Goal: Communication & Community: Share content

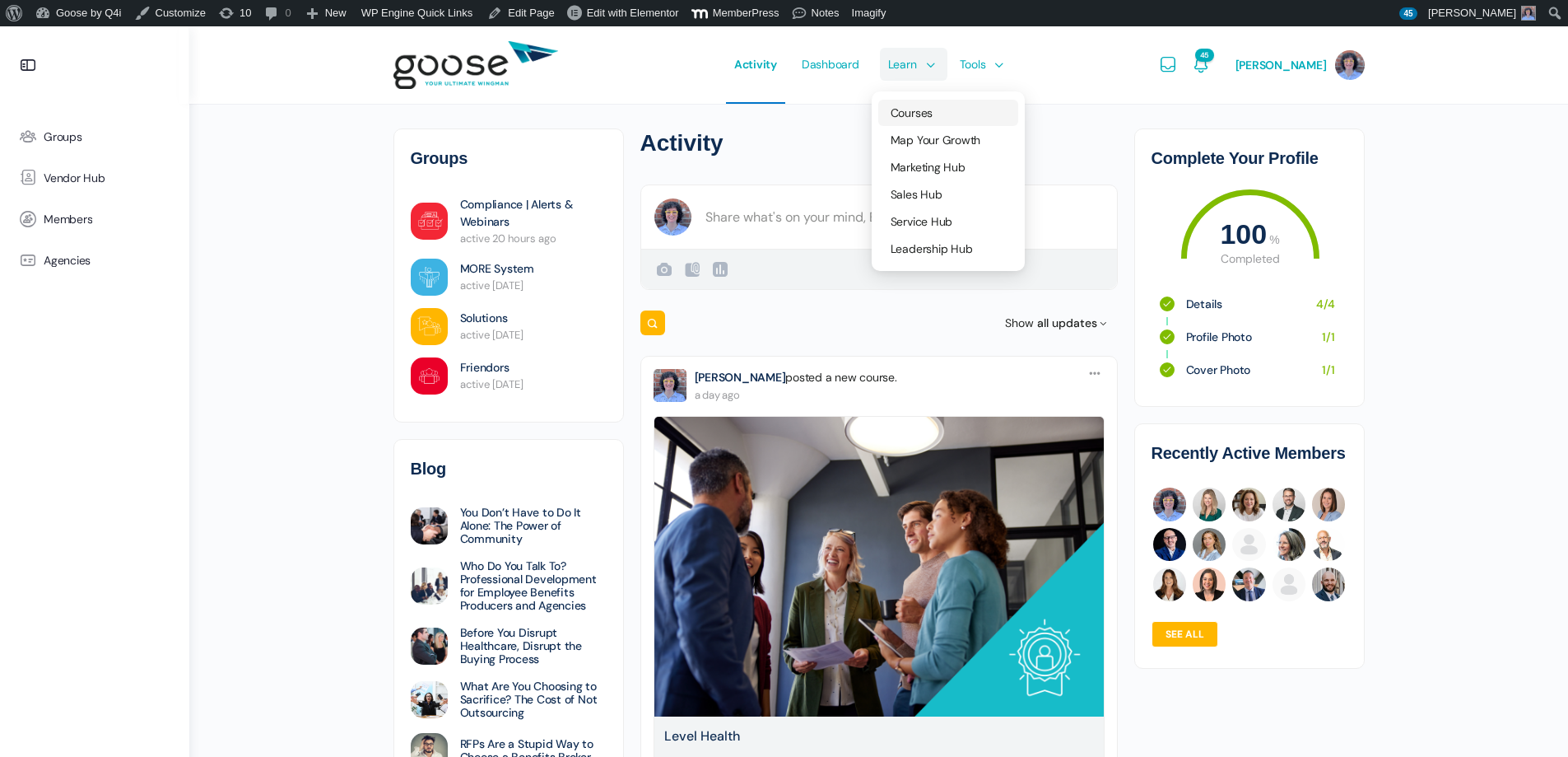
click at [933, 104] on link "Courses" at bounding box center [948, 113] width 140 height 26
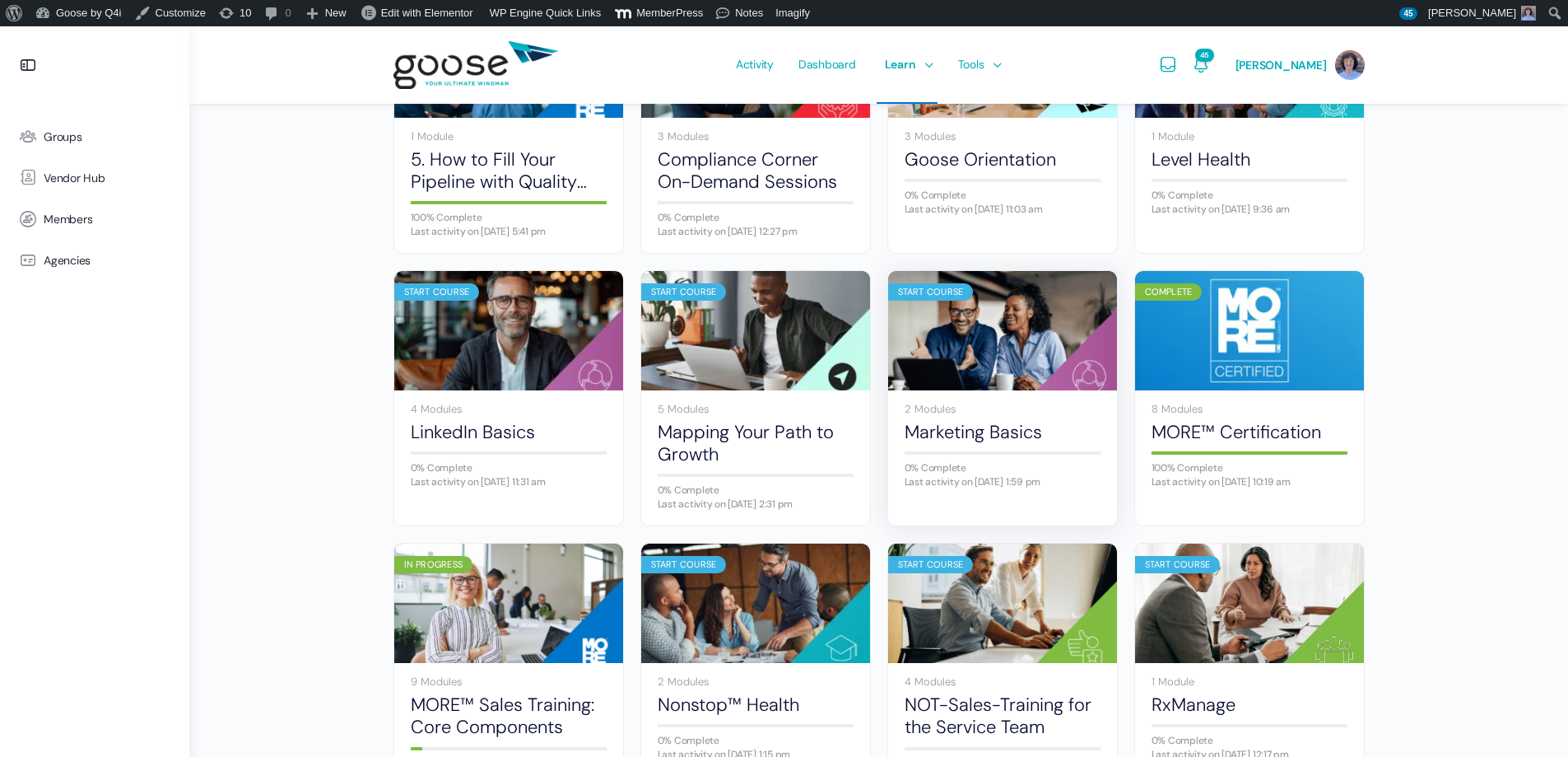
scroll to position [576, 0]
click at [70, 134] on span "Groups" at bounding box center [62, 136] width 39 height 14
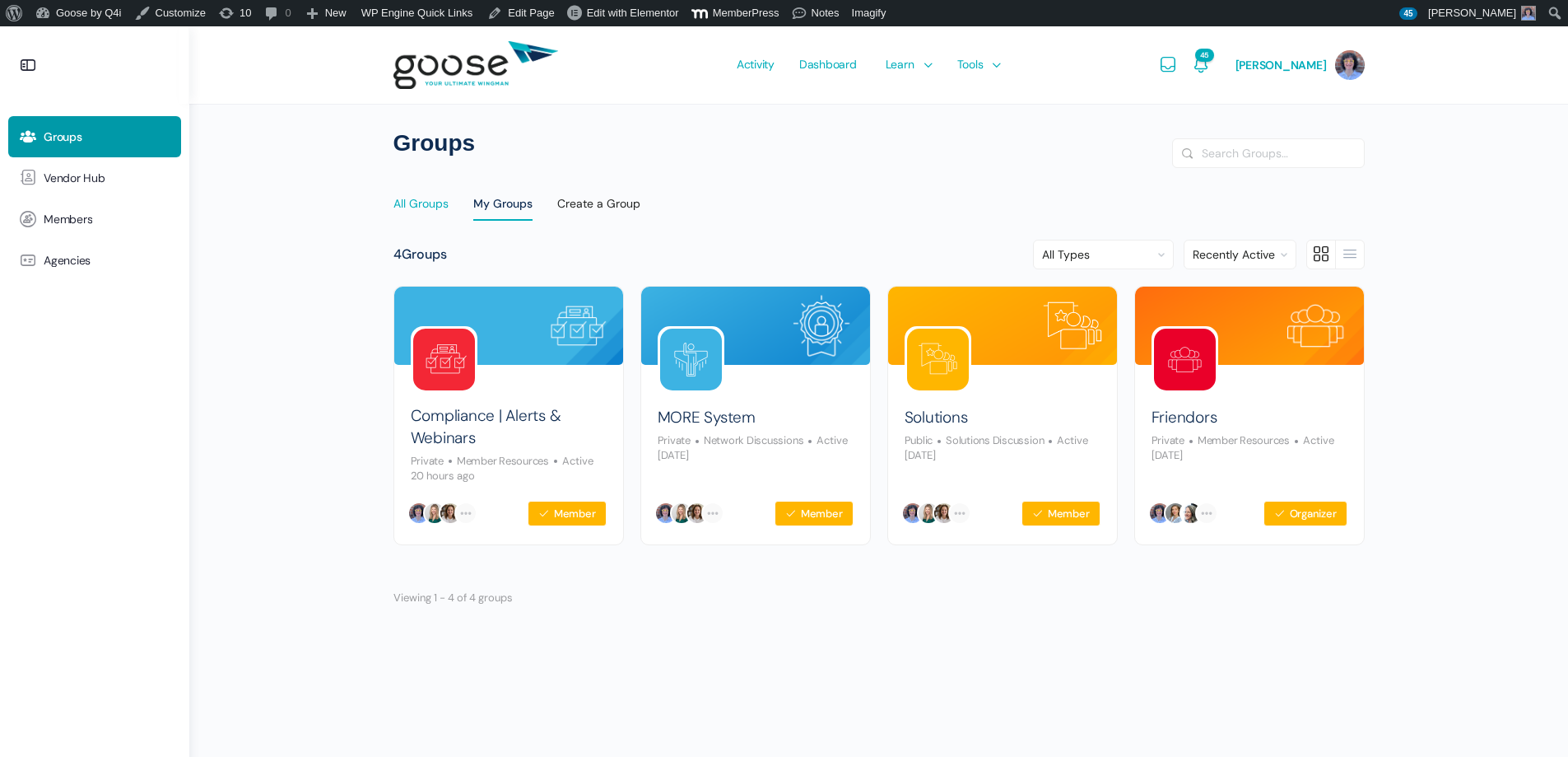
click at [414, 196] on link "All Groups" at bounding box center [421, 204] width 55 height 39
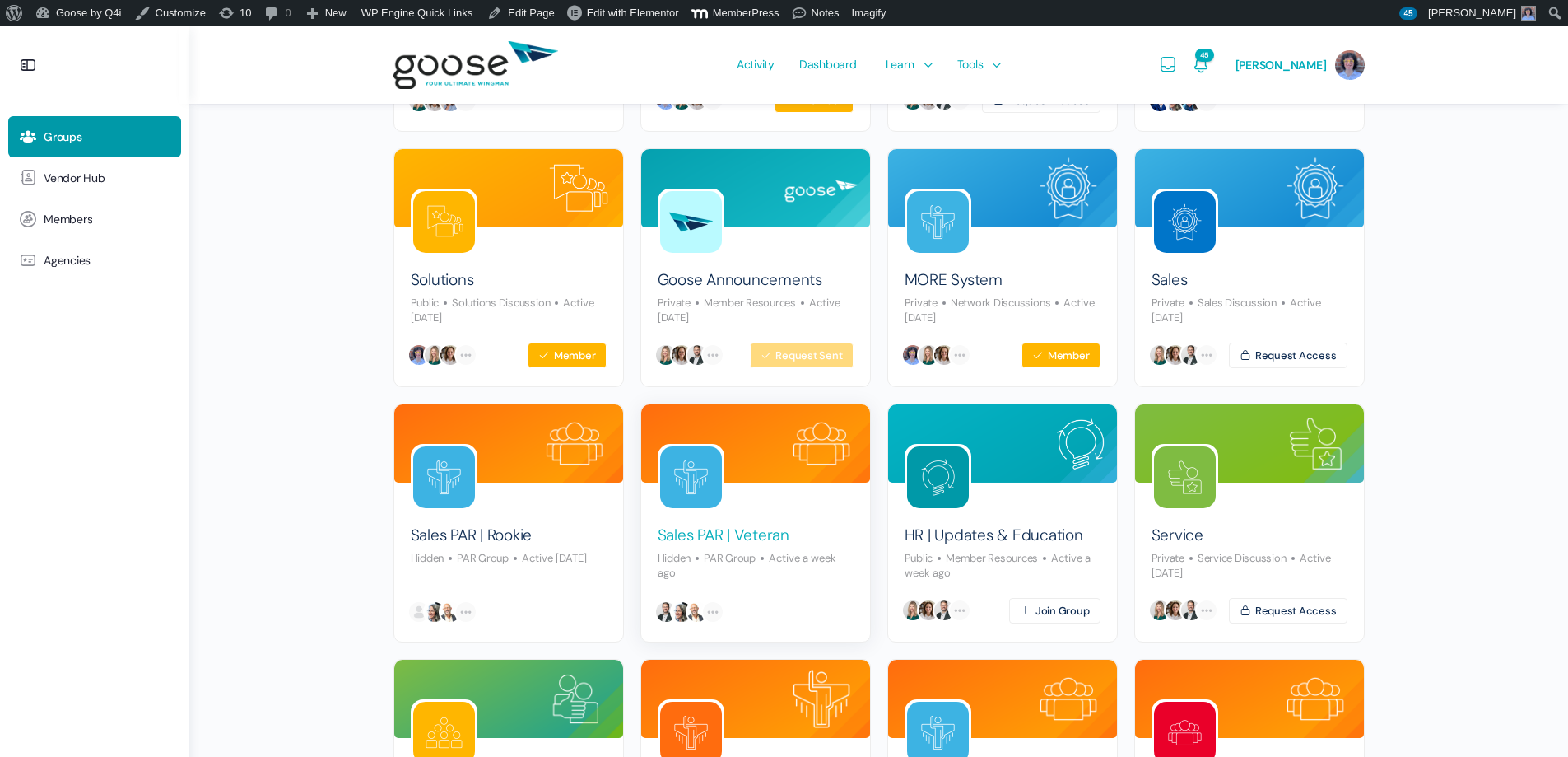
scroll to position [412, 0]
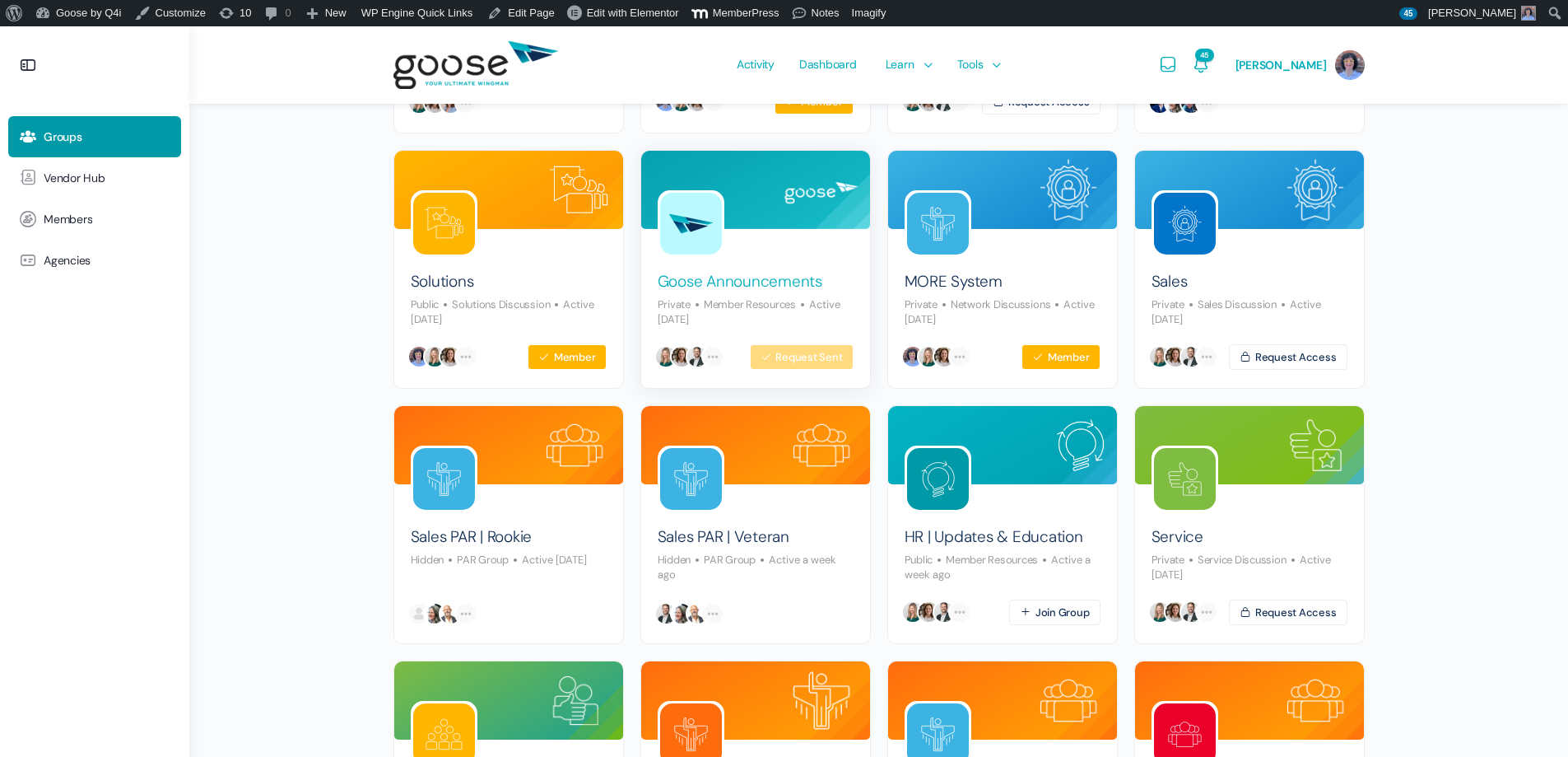
click at [777, 281] on link "Goose Announcements" at bounding box center [740, 282] width 165 height 23
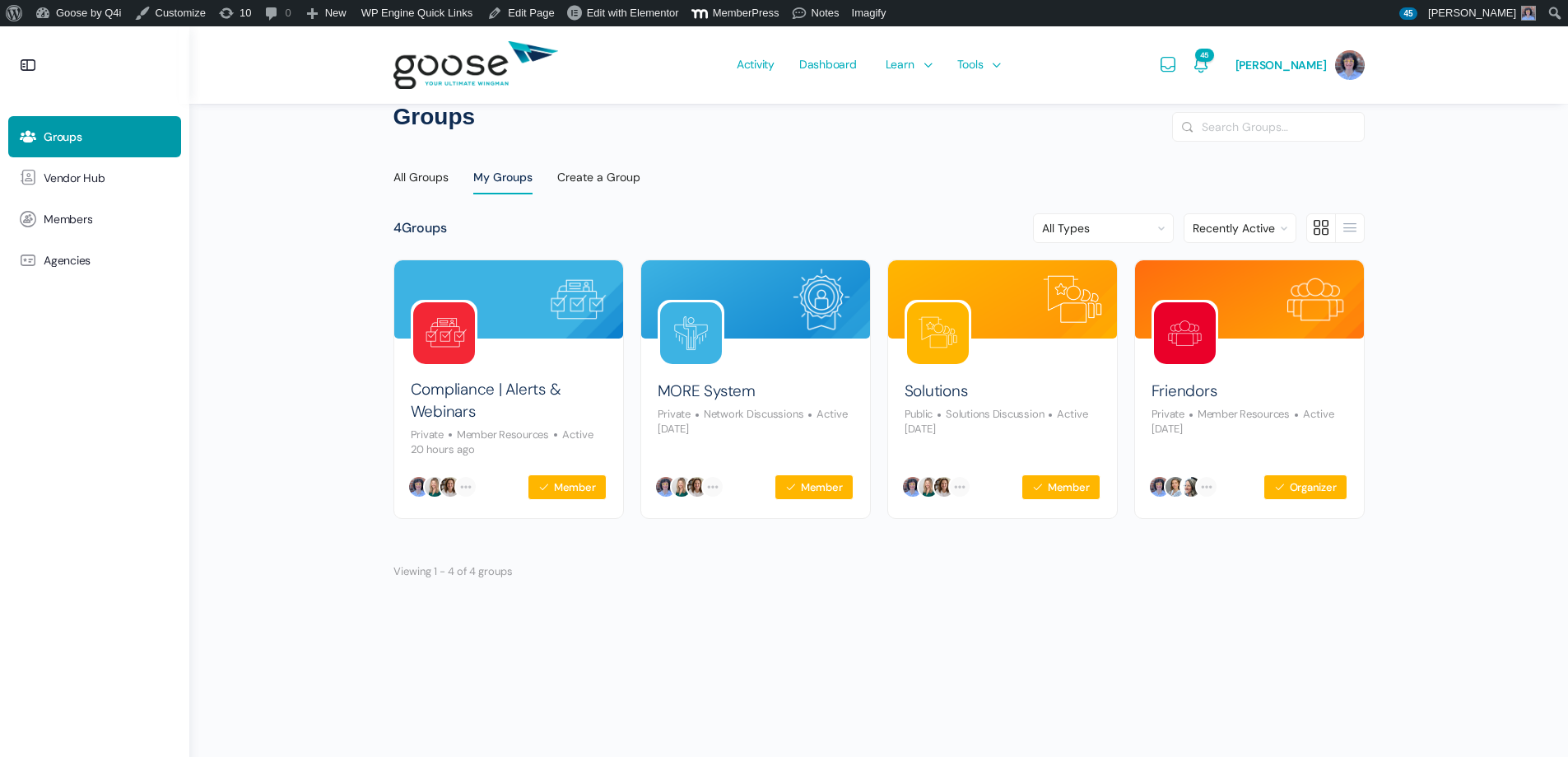
scroll to position [26, 0]
click at [1223, 125] on input "Search Groups…" at bounding box center [1268, 127] width 191 height 28
type input "course"
click at [1179, 118] on button "Search" at bounding box center [1187, 127] width 18 height 17
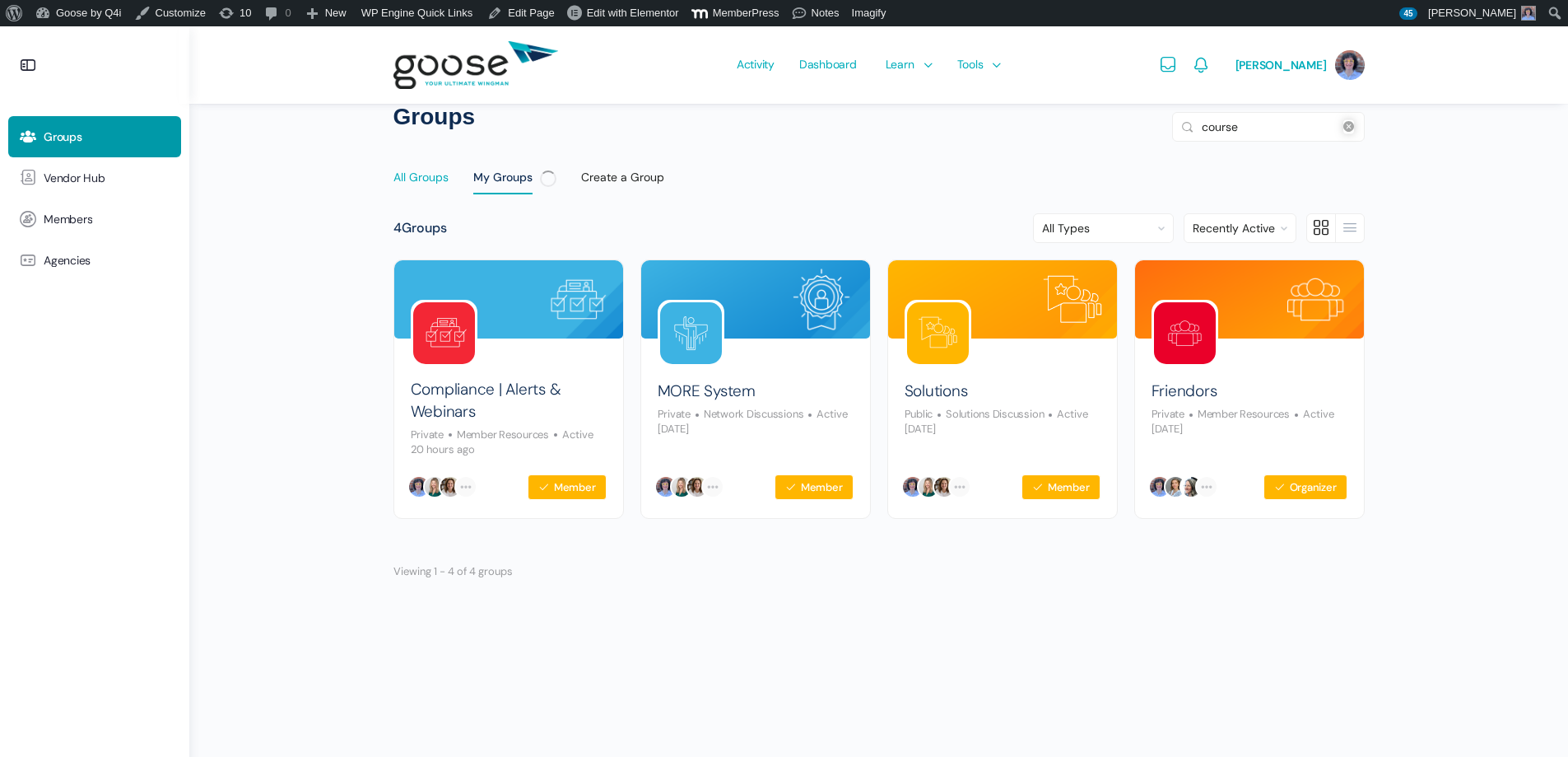
click at [429, 176] on div "All Groups" at bounding box center [421, 181] width 55 height 24
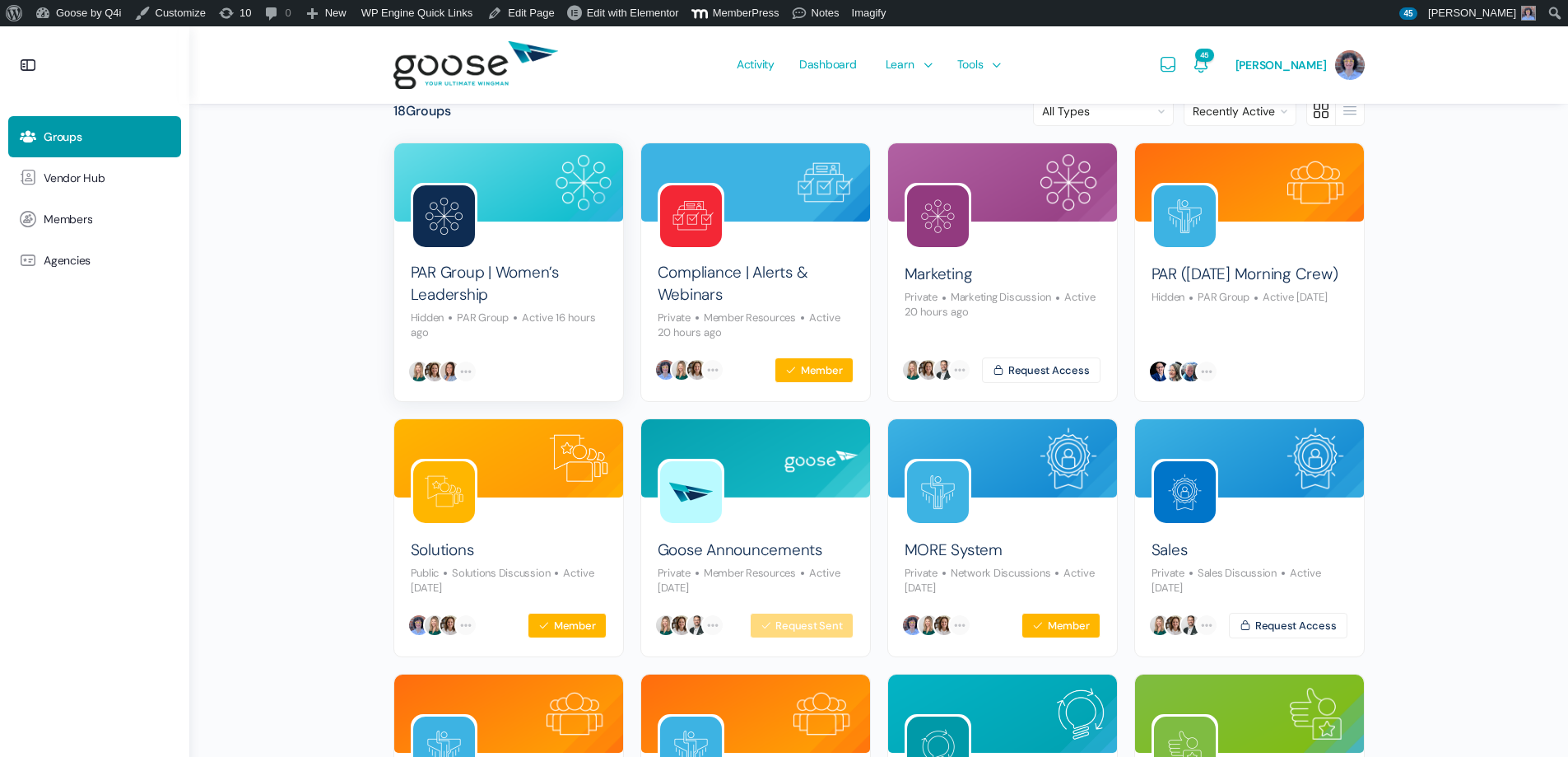
scroll to position [165, 0]
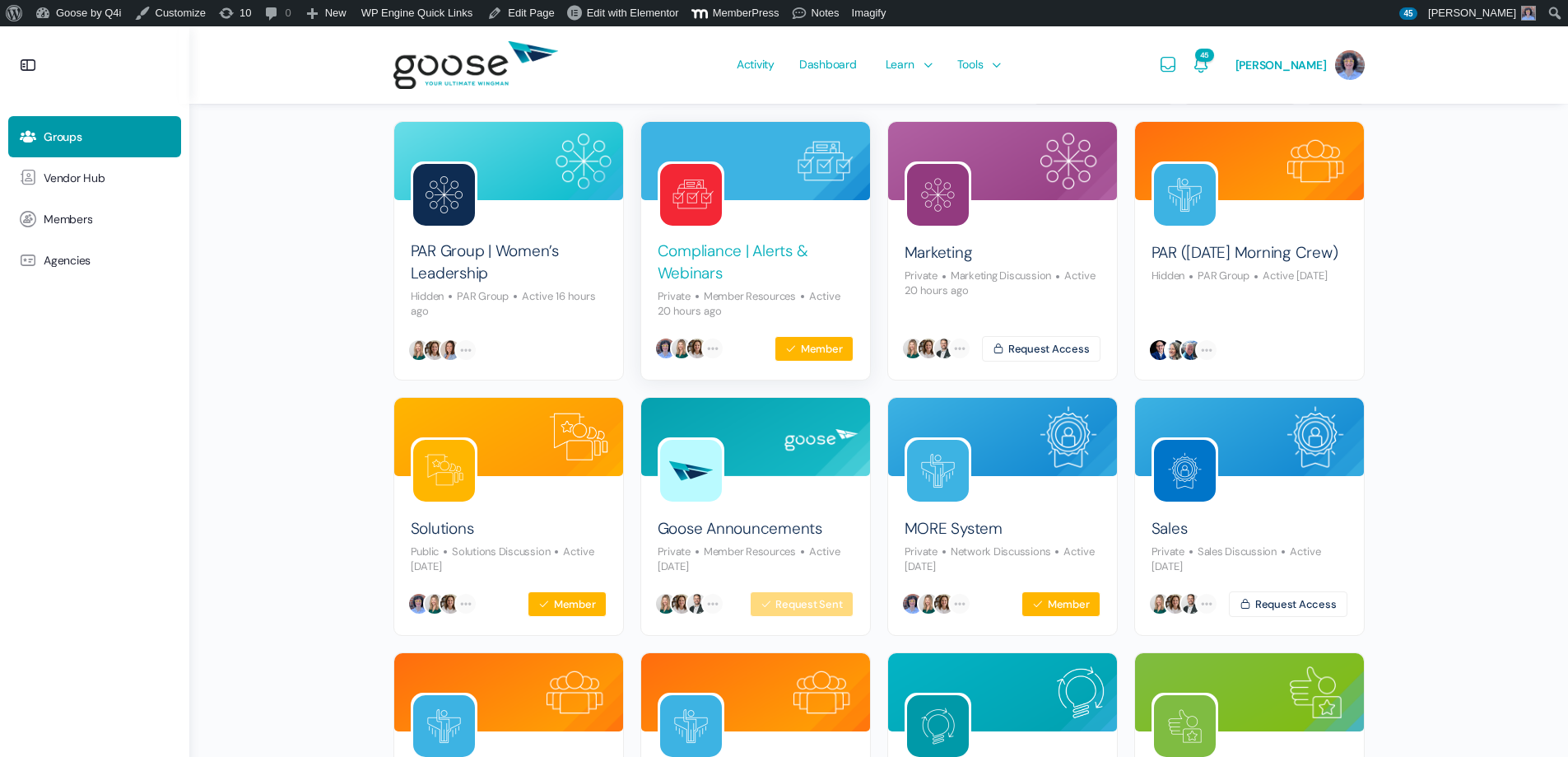
click at [672, 254] on link "Compliance | Alerts & Webinars" at bounding box center [756, 262] width 196 height 43
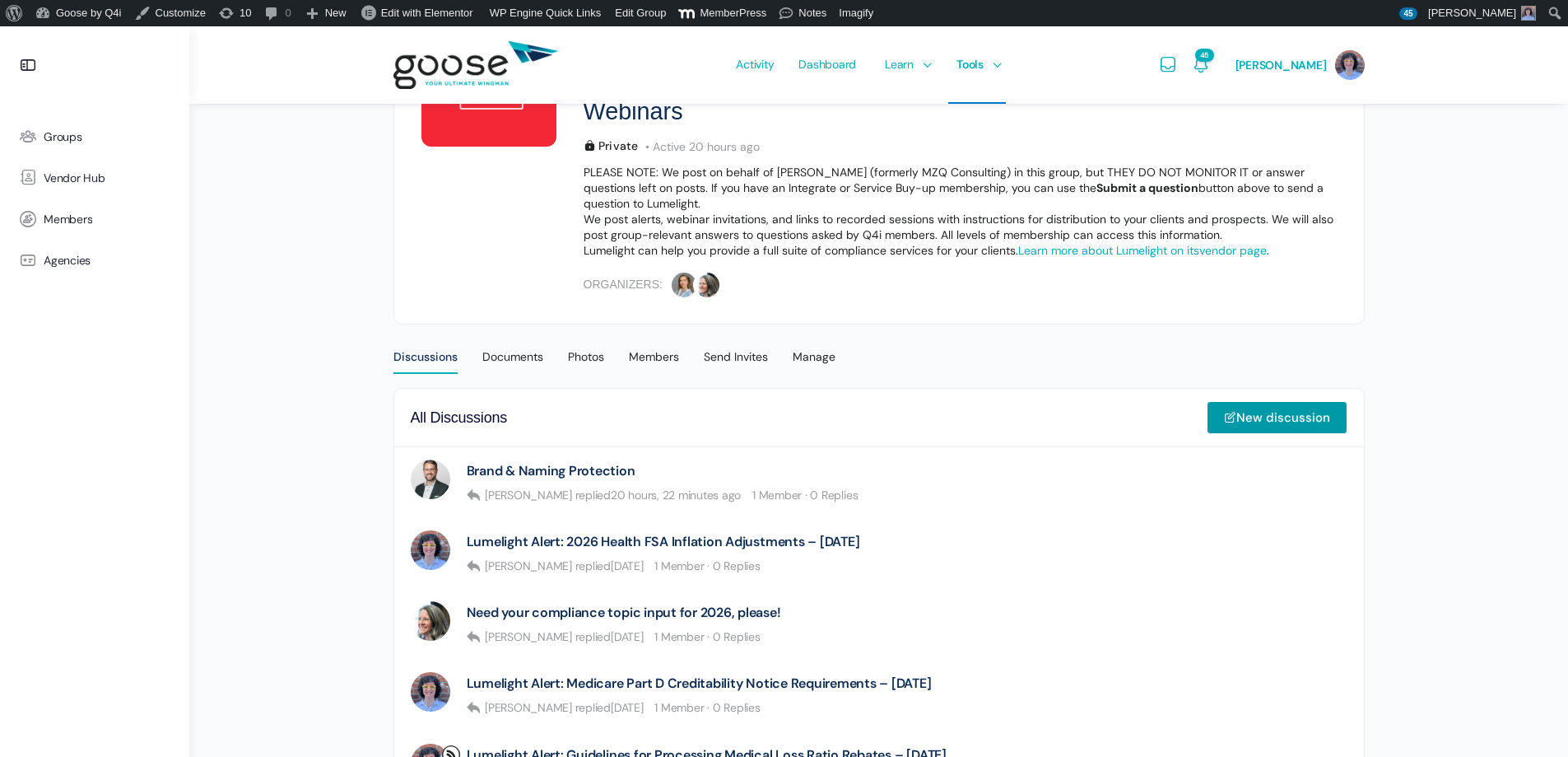
scroll to position [329, 0]
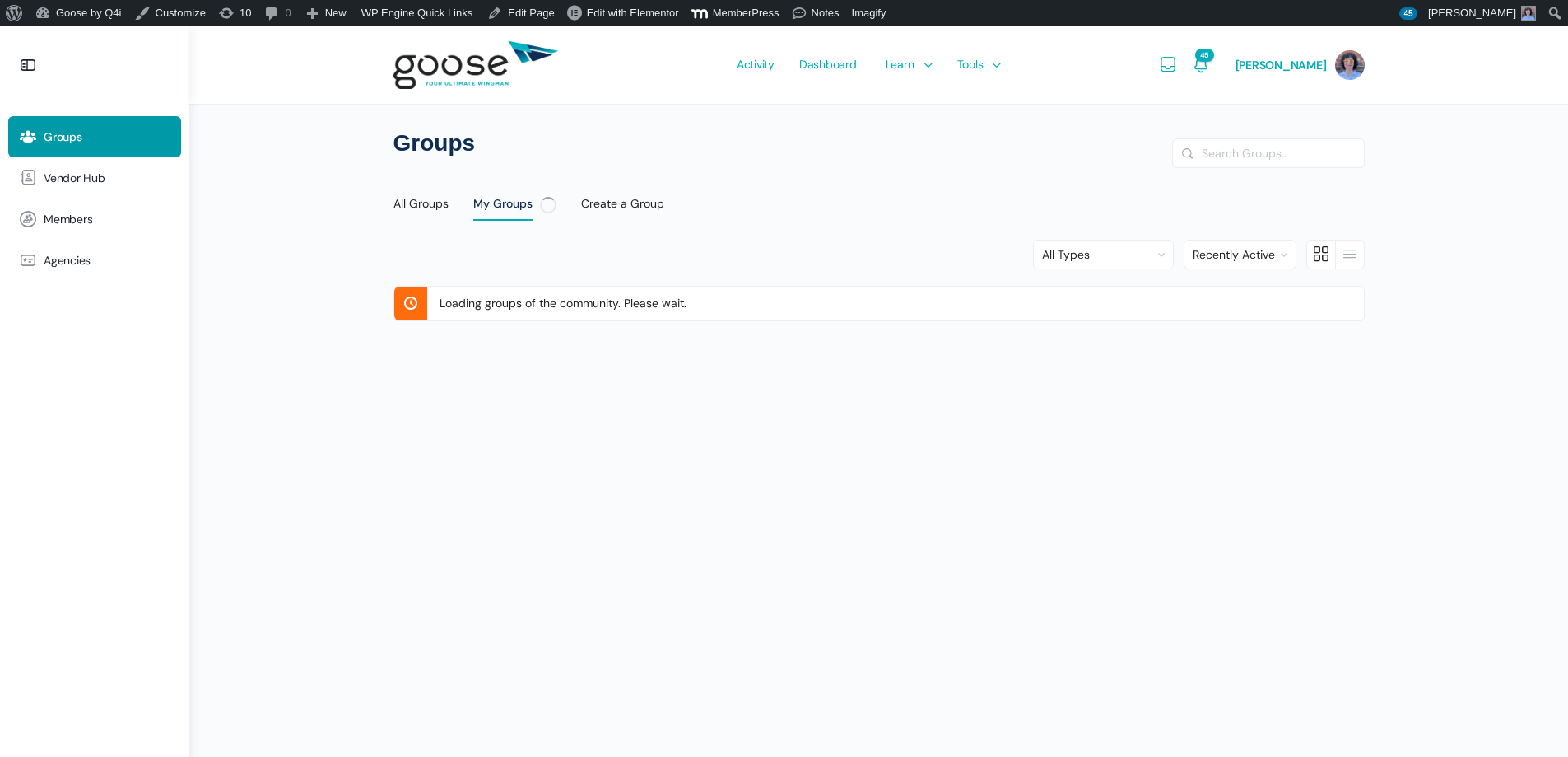
scroll to position [26, 0]
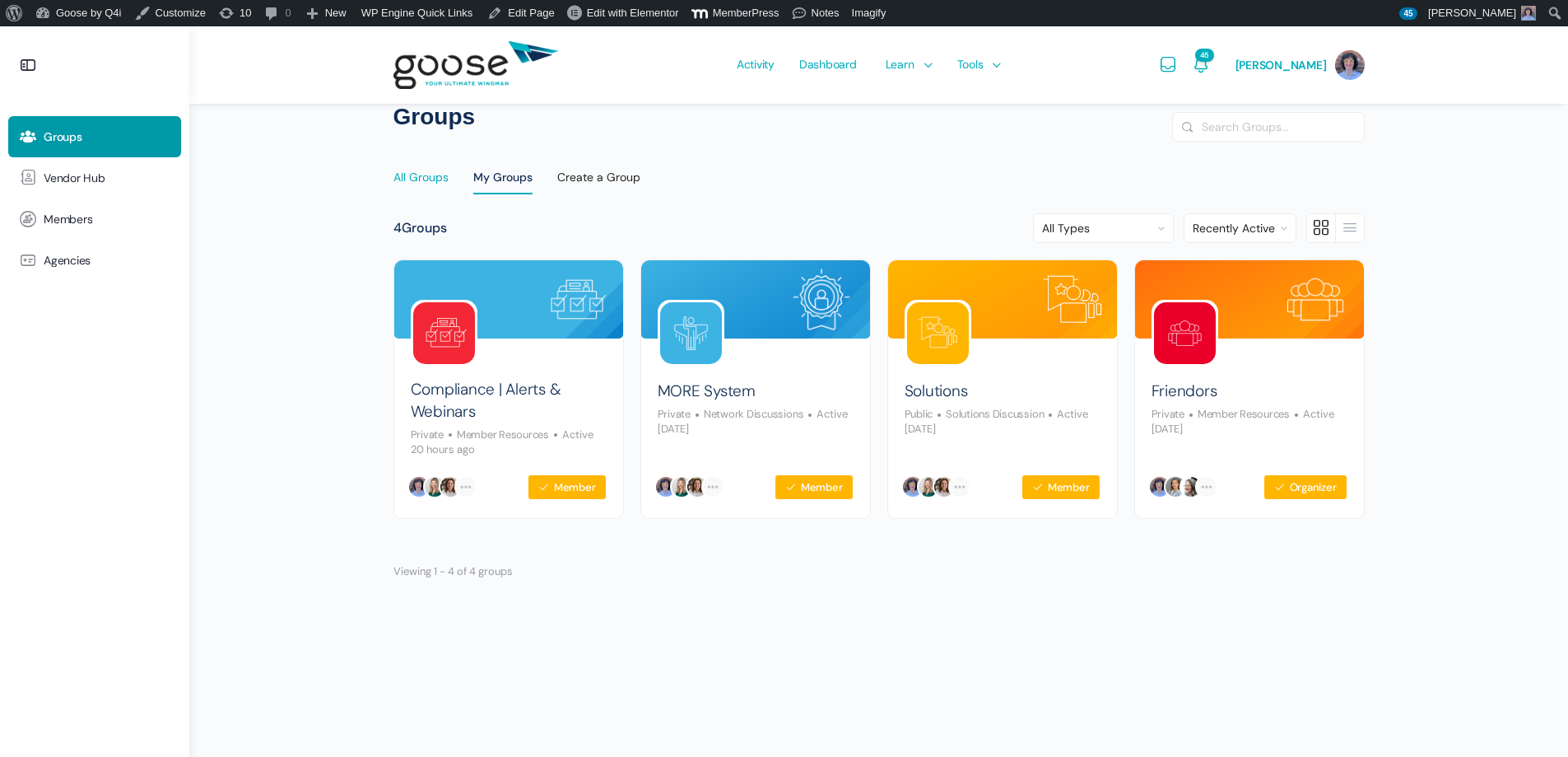
click at [435, 169] on link "All Groups" at bounding box center [421, 178] width 55 height 39
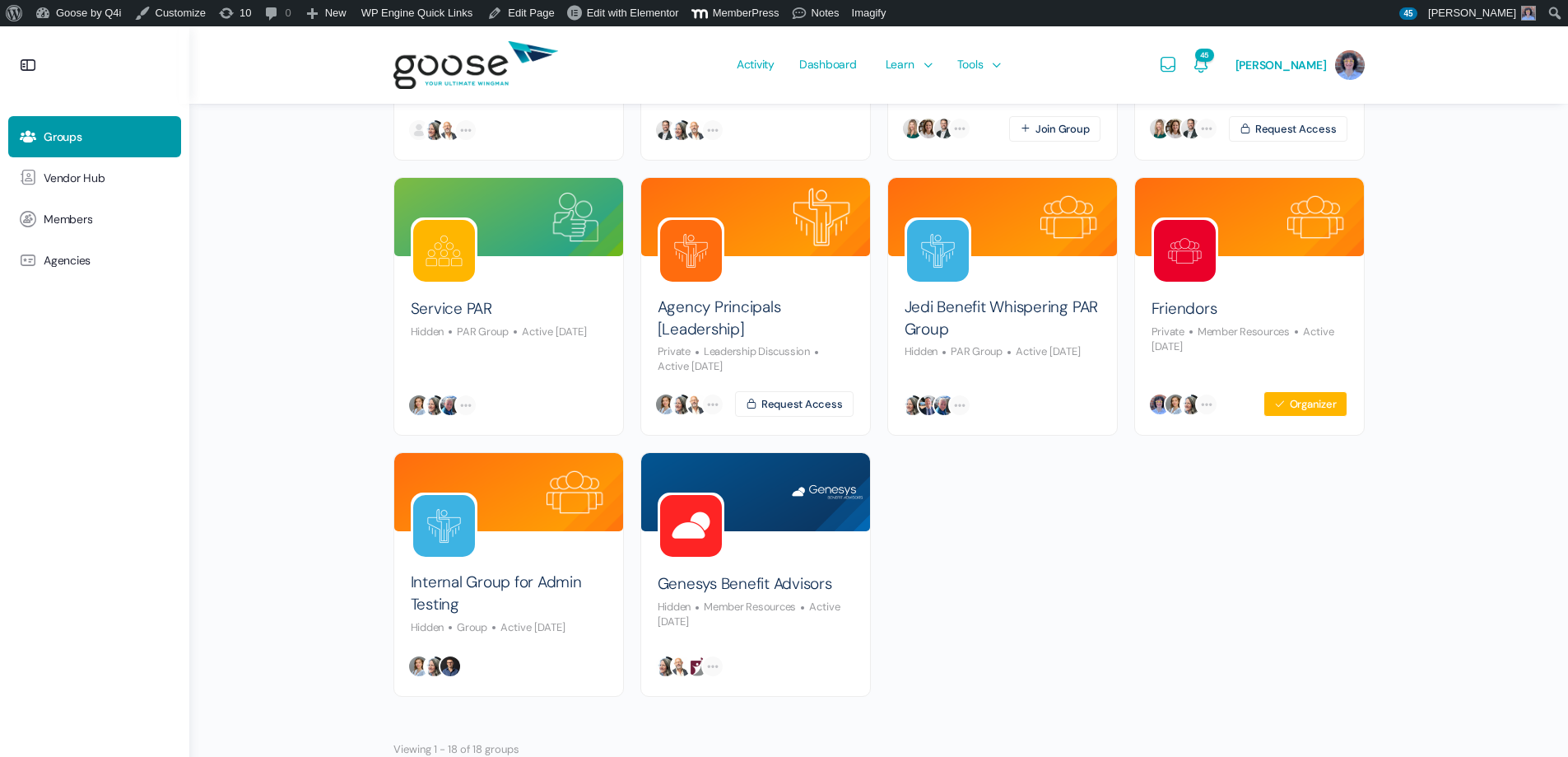
scroll to position [906, 0]
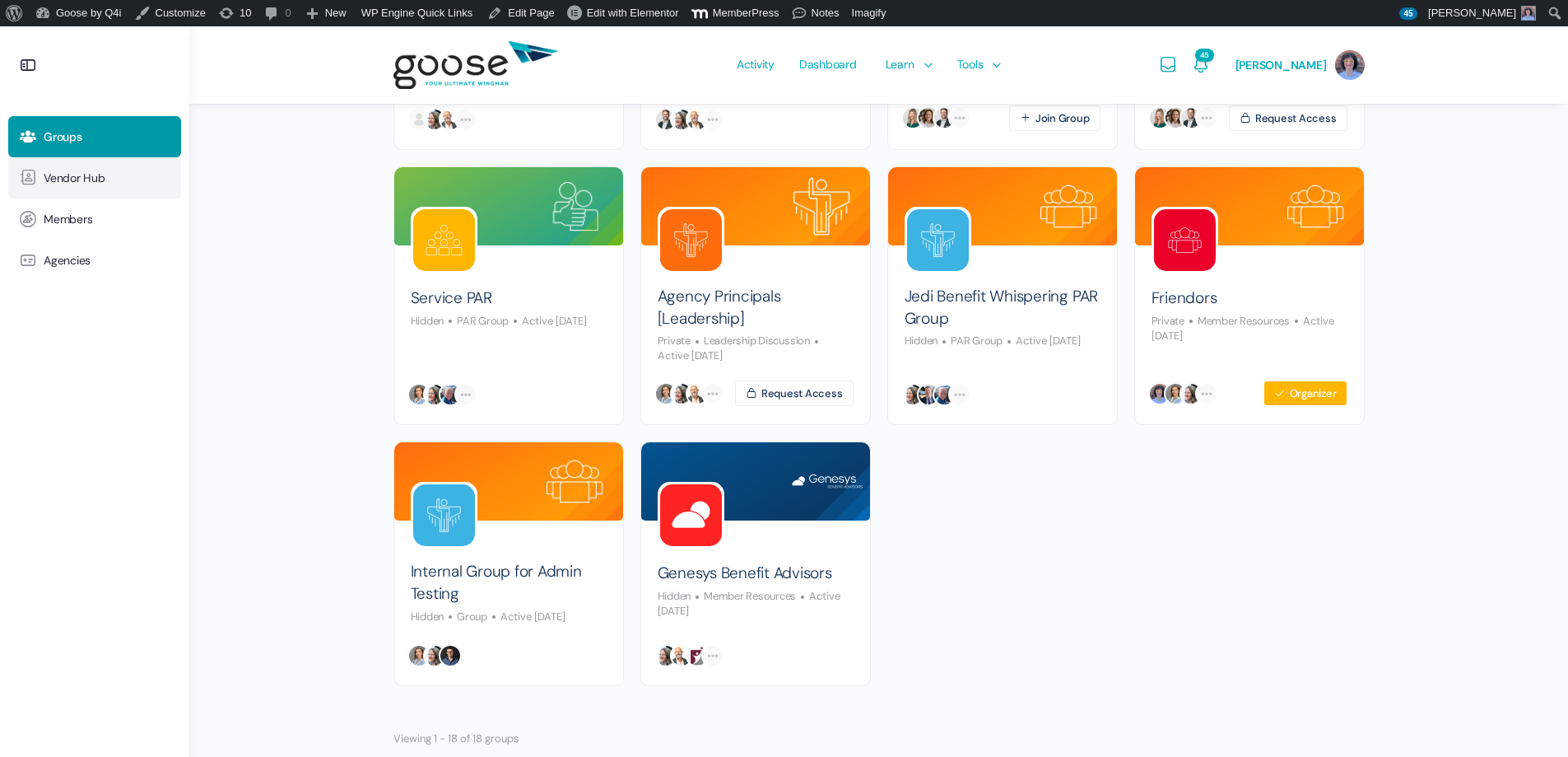
click at [124, 171] on link "Vendor Hub" at bounding box center [95, 178] width 173 height 41
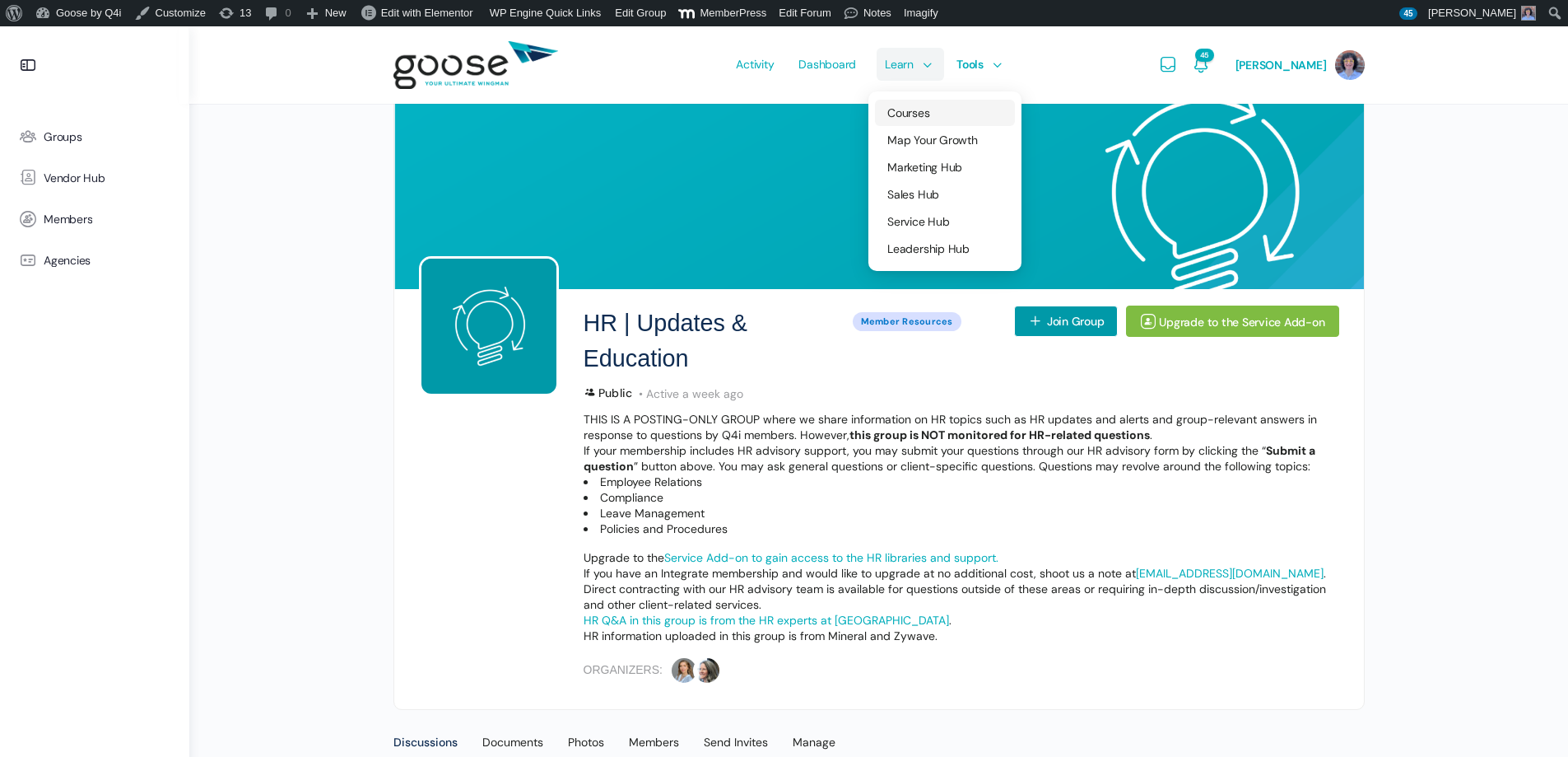
click at [918, 107] on span "Courses" at bounding box center [908, 113] width 42 height 15
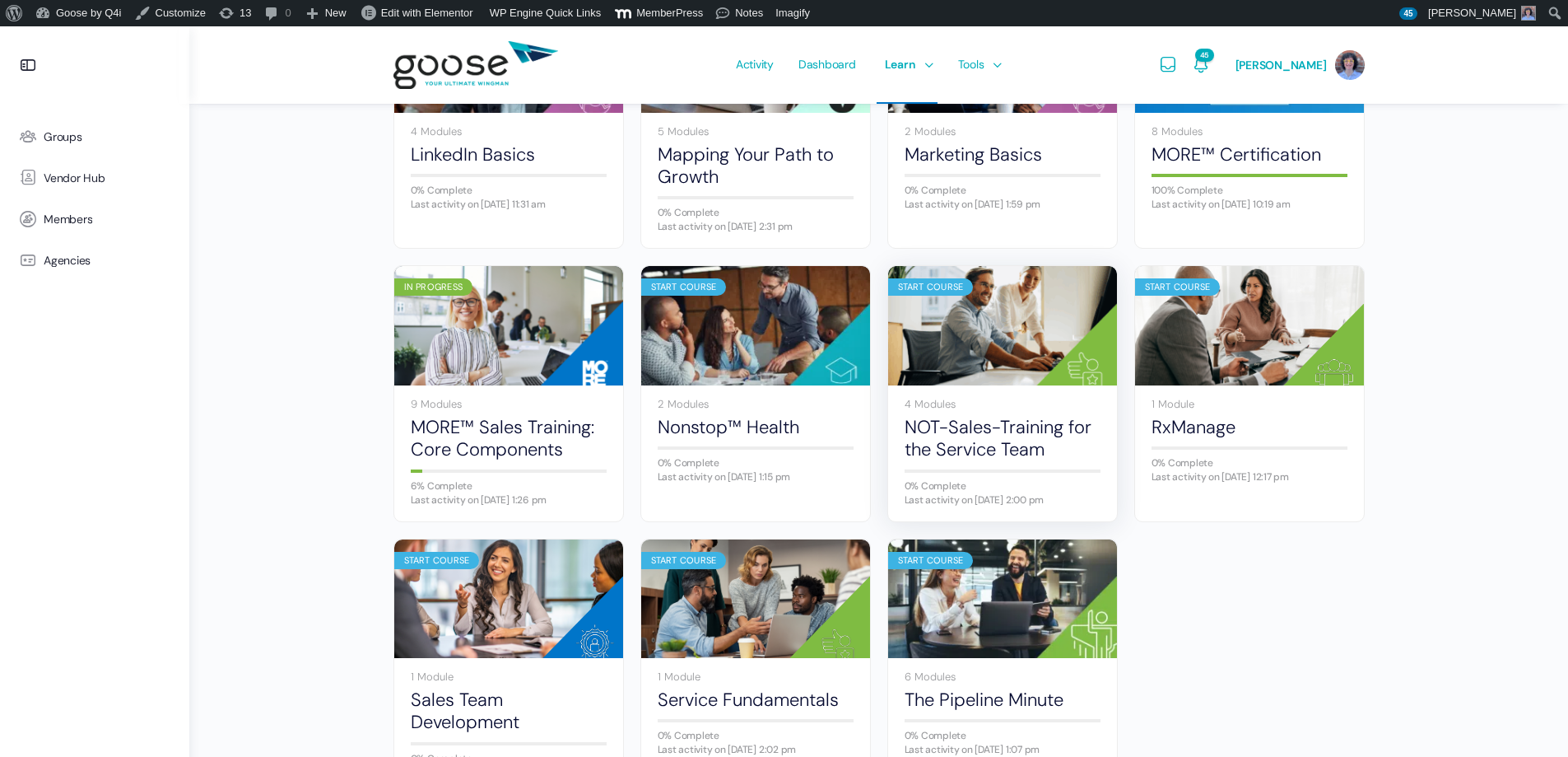
scroll to position [906, 0]
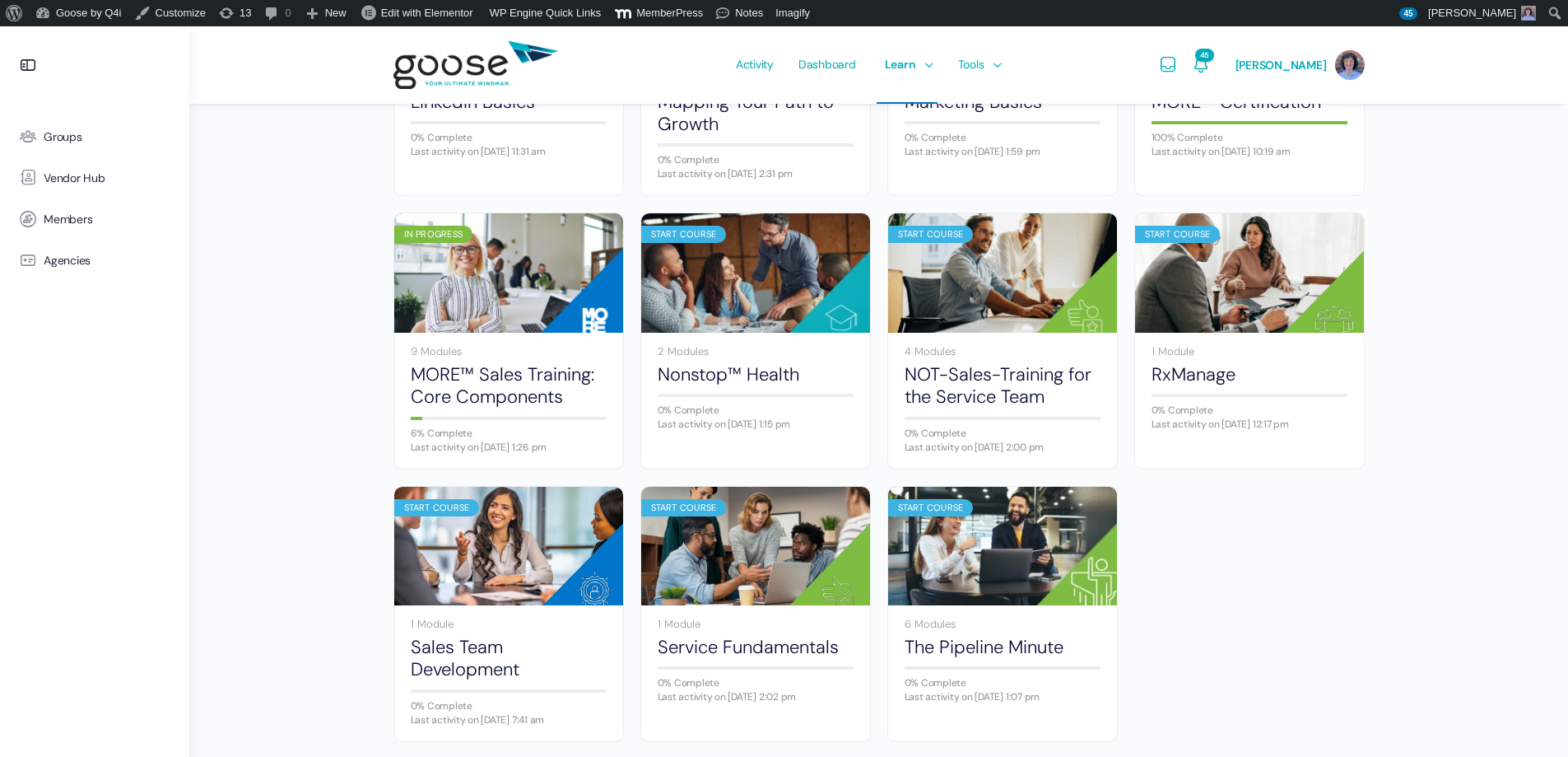
click at [55, 130] on span "Groups" at bounding box center [62, 136] width 39 height 14
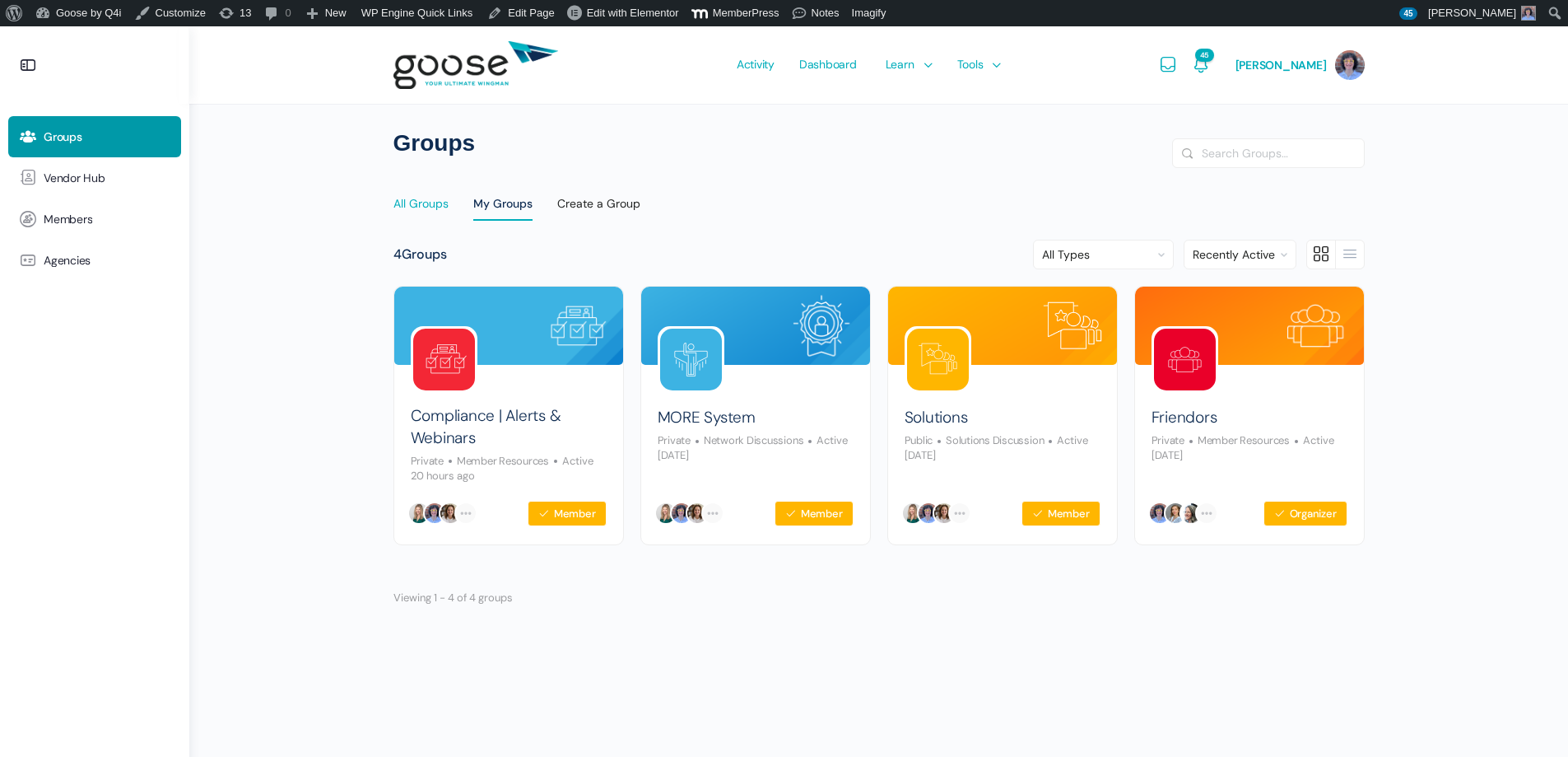
click at [427, 213] on div "All Groups" at bounding box center [421, 208] width 55 height 24
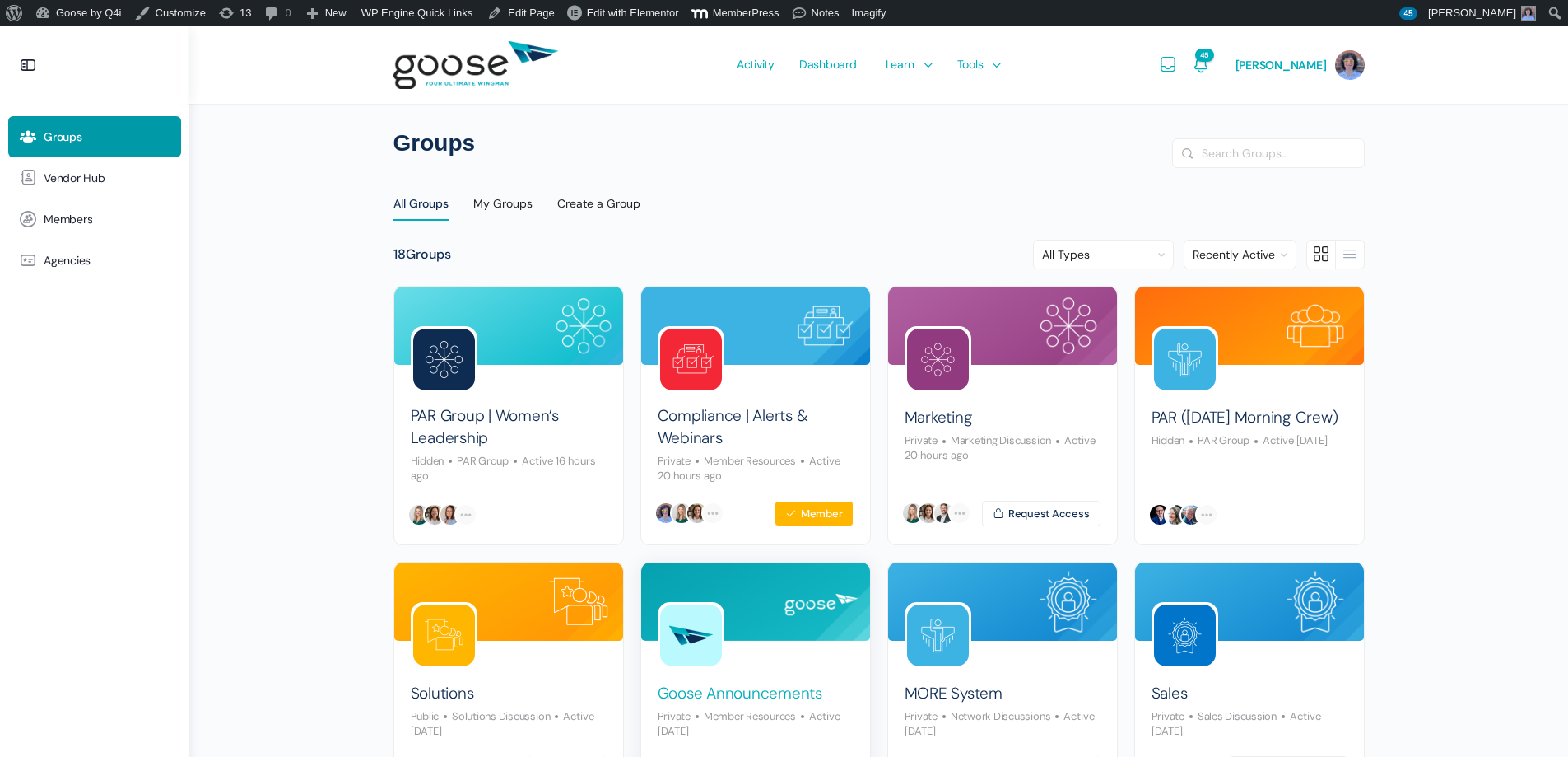
click at [785, 700] on link "Goose Announcements" at bounding box center [740, 694] width 165 height 23
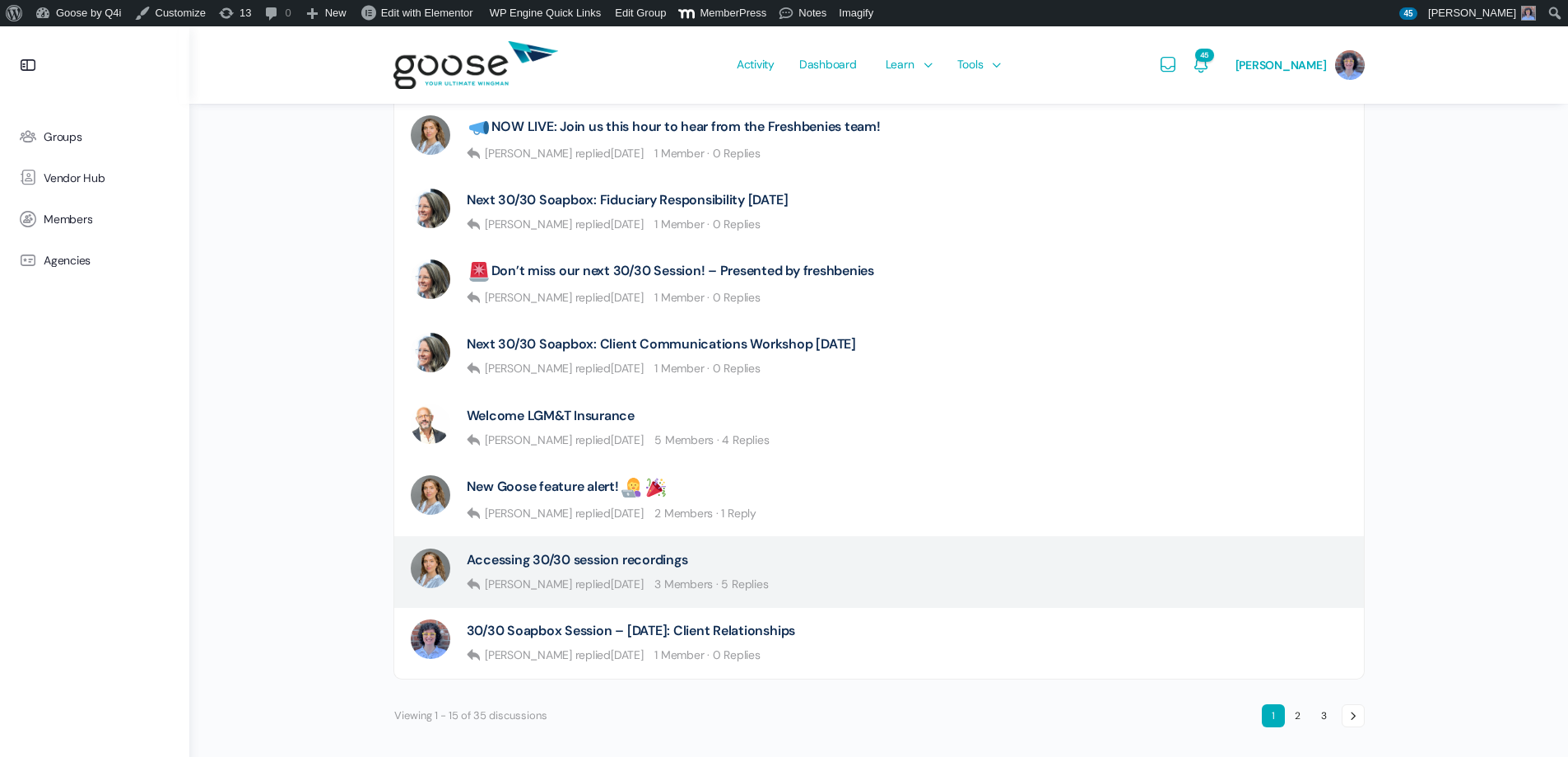
scroll to position [1029, 0]
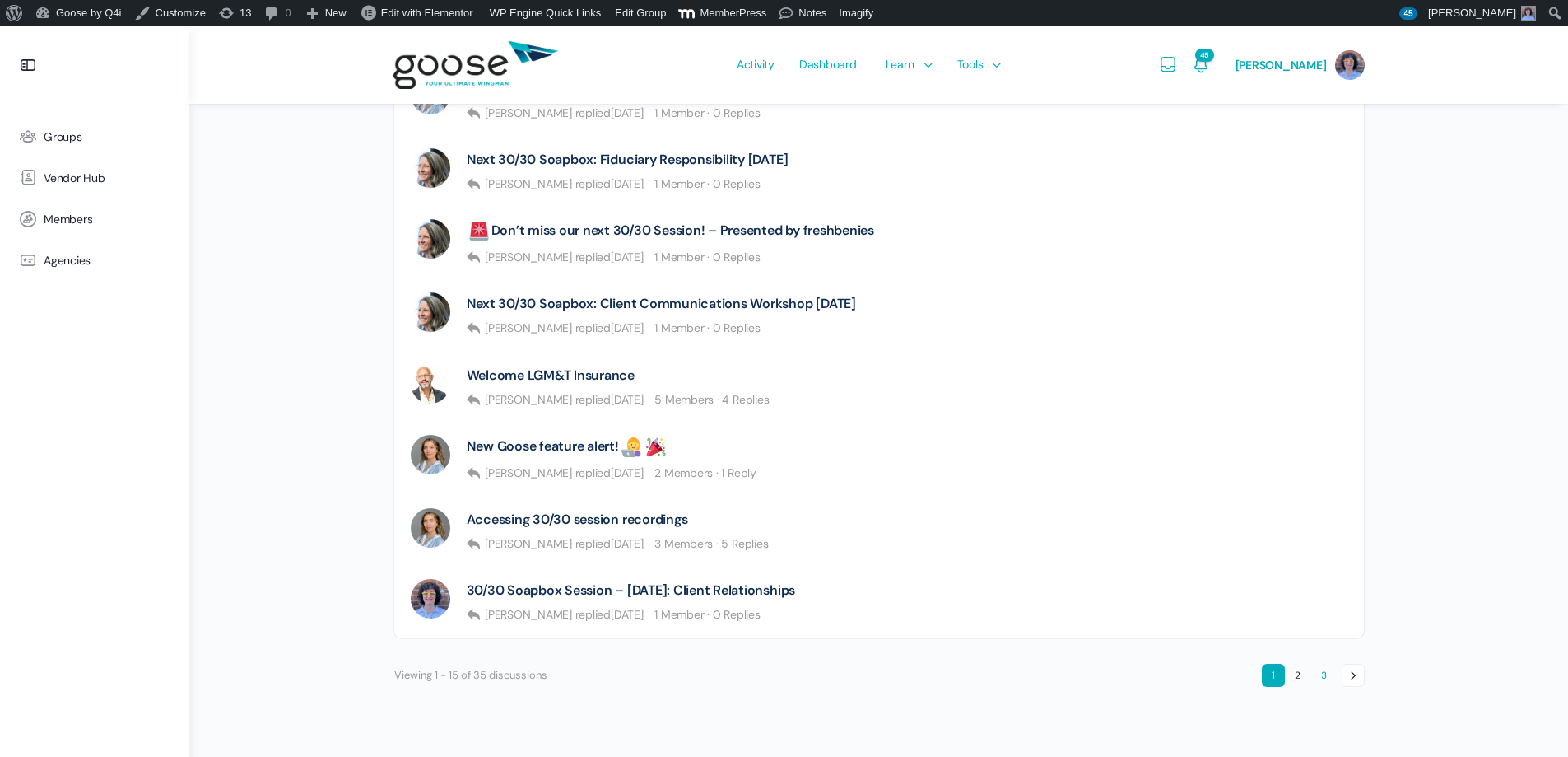
click at [1328, 671] on link "3" at bounding box center [1325, 675] width 24 height 24
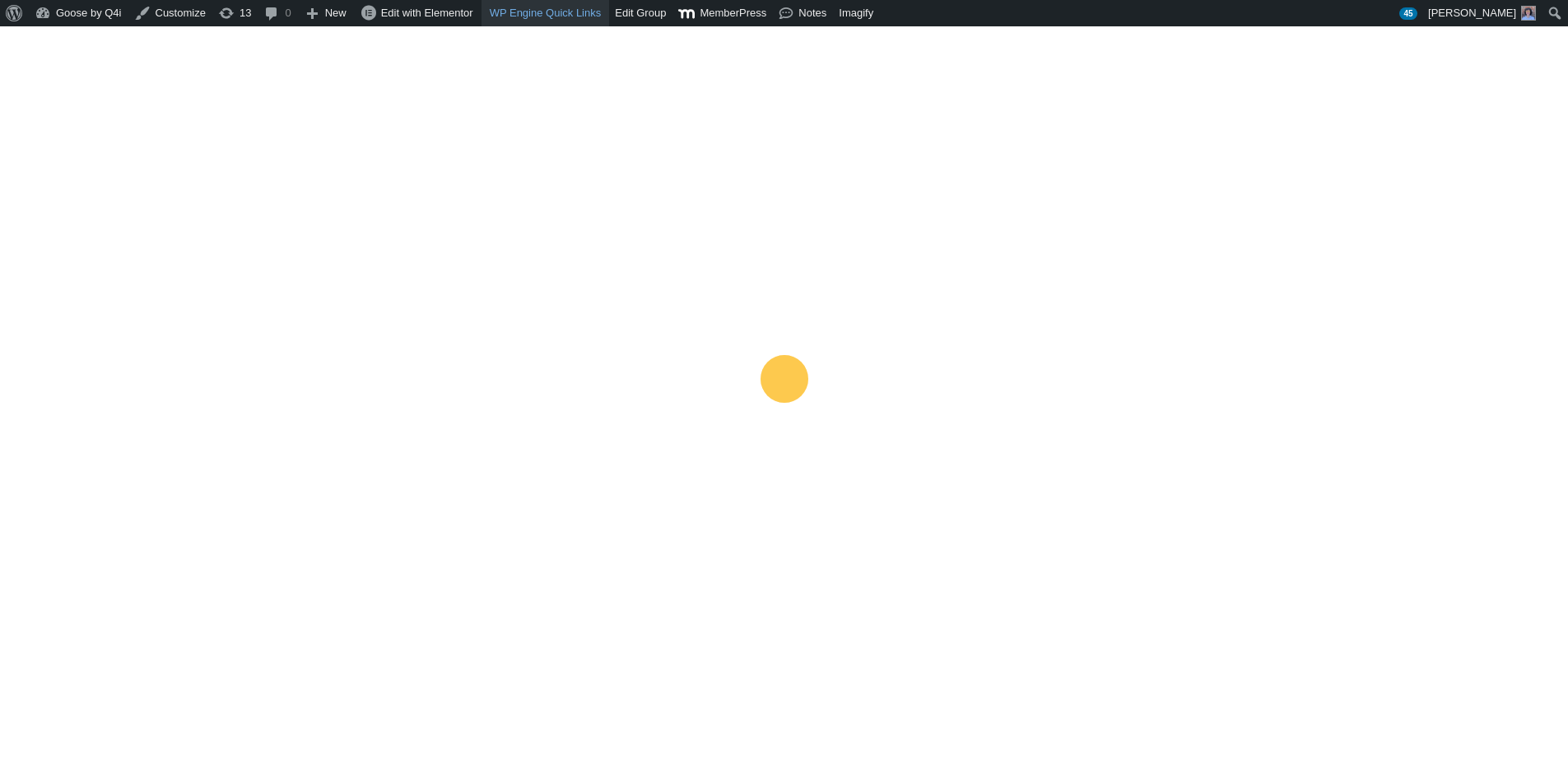
scroll to position [0, 0]
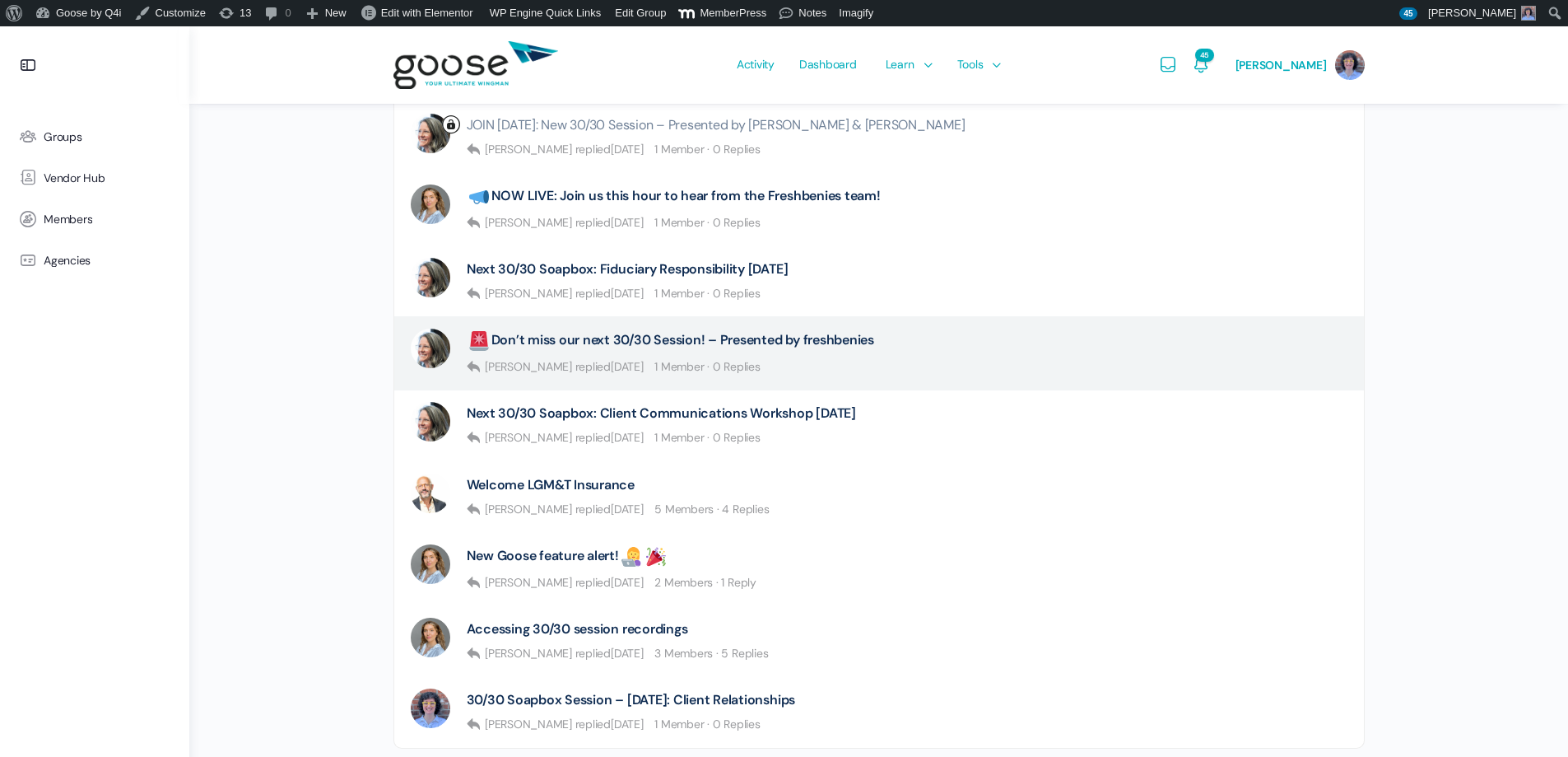
scroll to position [1029, 0]
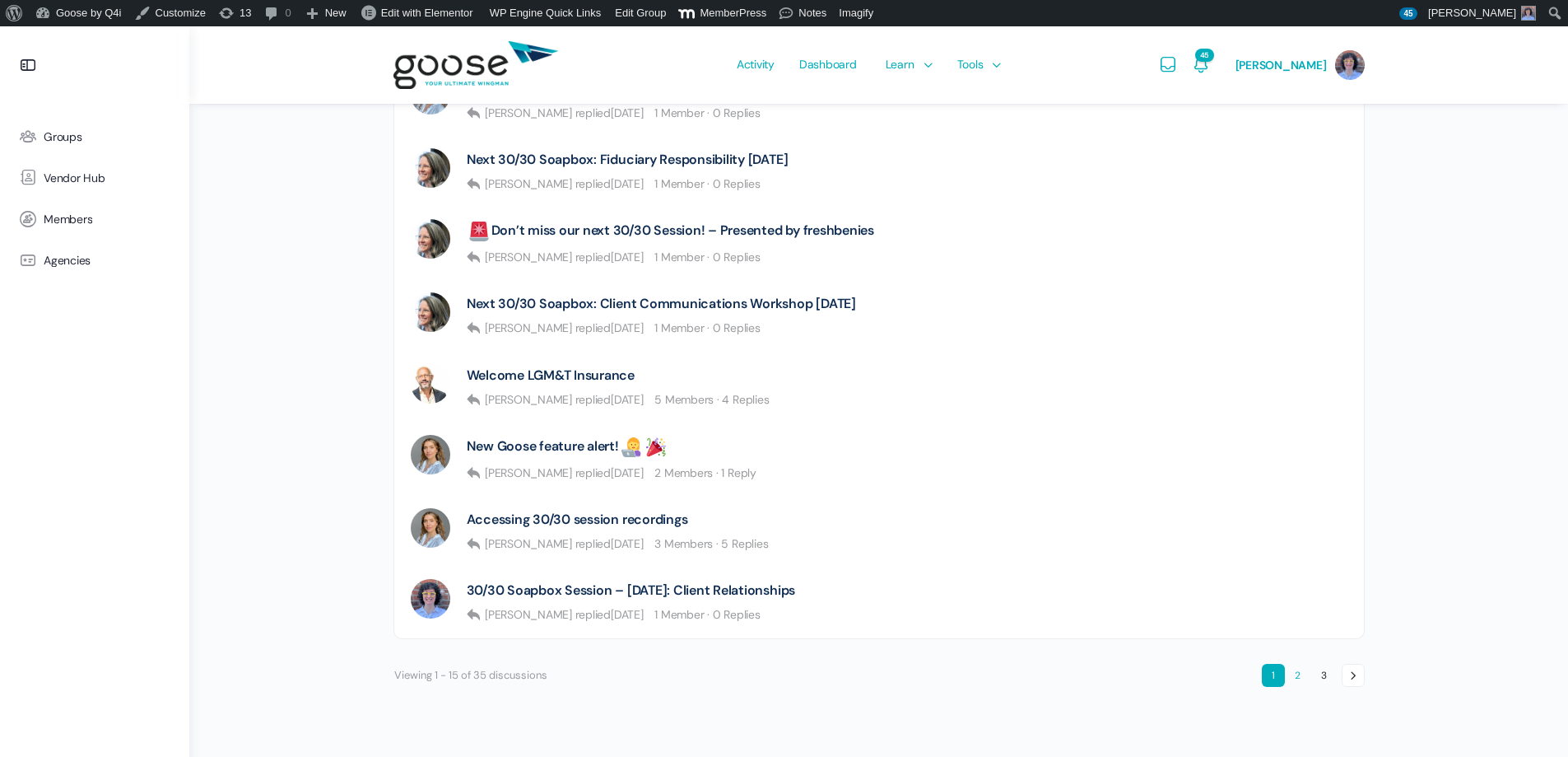
click at [1297, 672] on link "2" at bounding box center [1298, 675] width 24 height 24
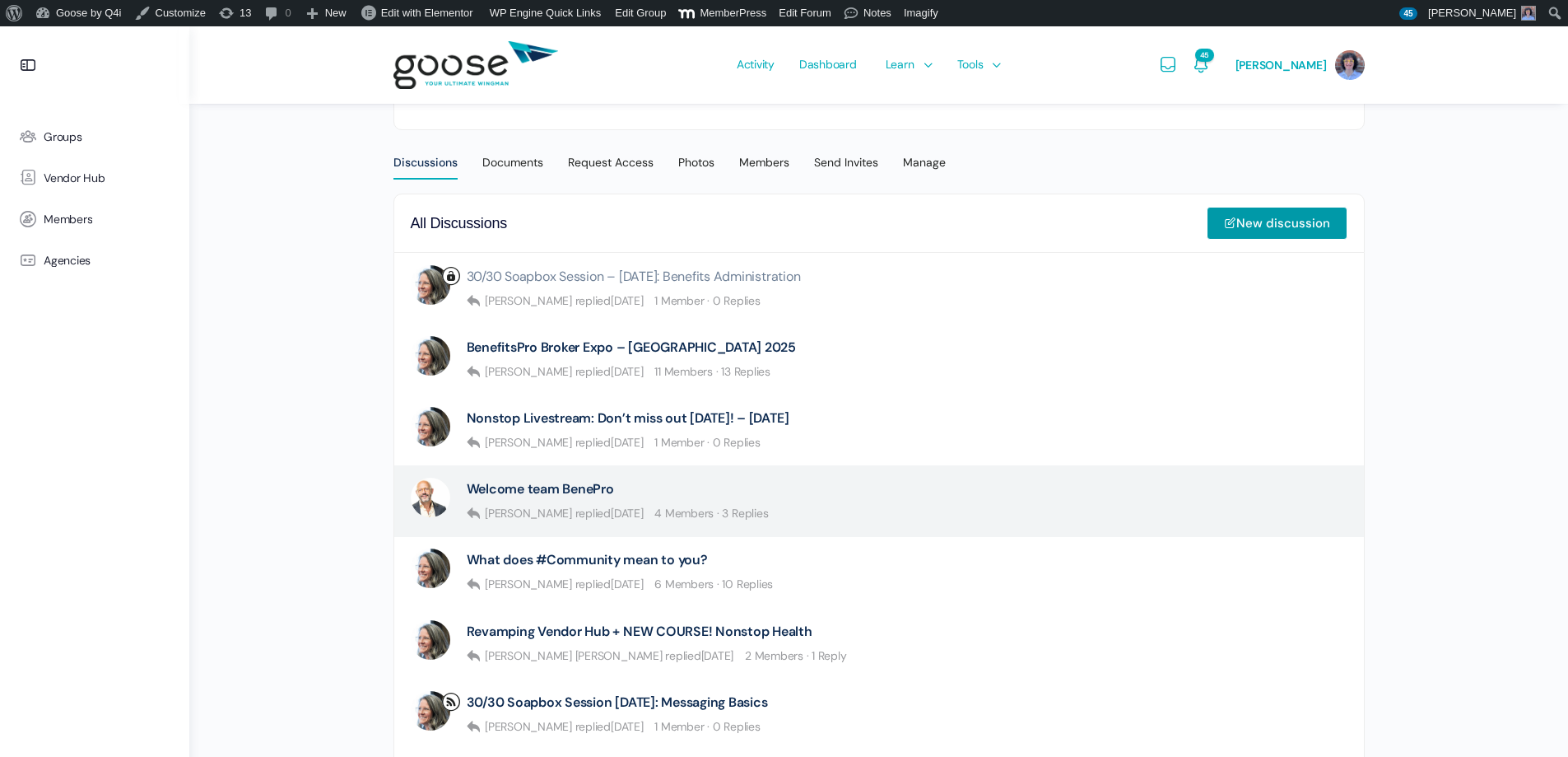
scroll to position [494, 0]
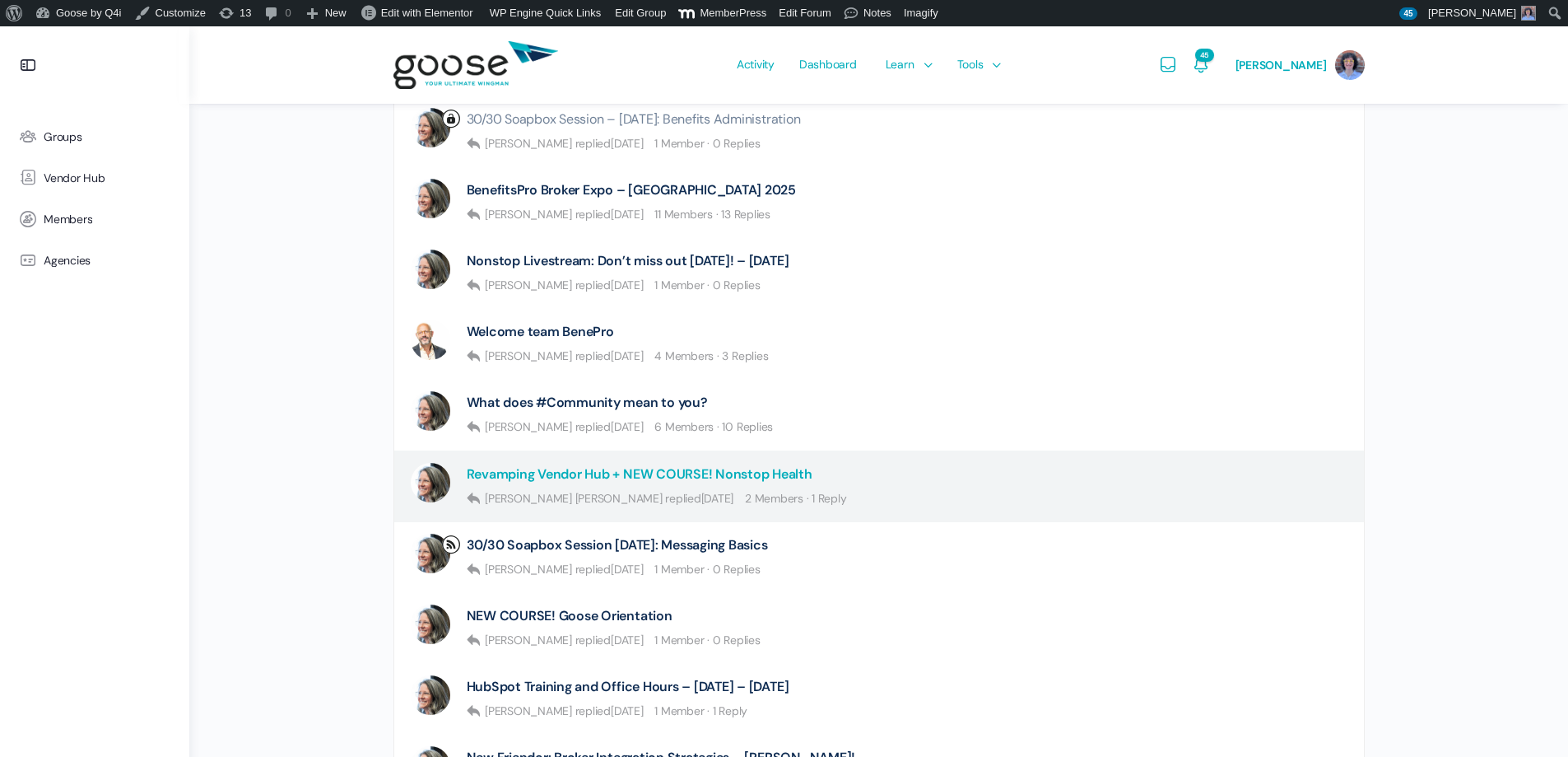
click at [745, 475] on link "Revamping Vendor Hub + NEW COURSE! Nonstop Health" at bounding box center [640, 474] width 346 height 16
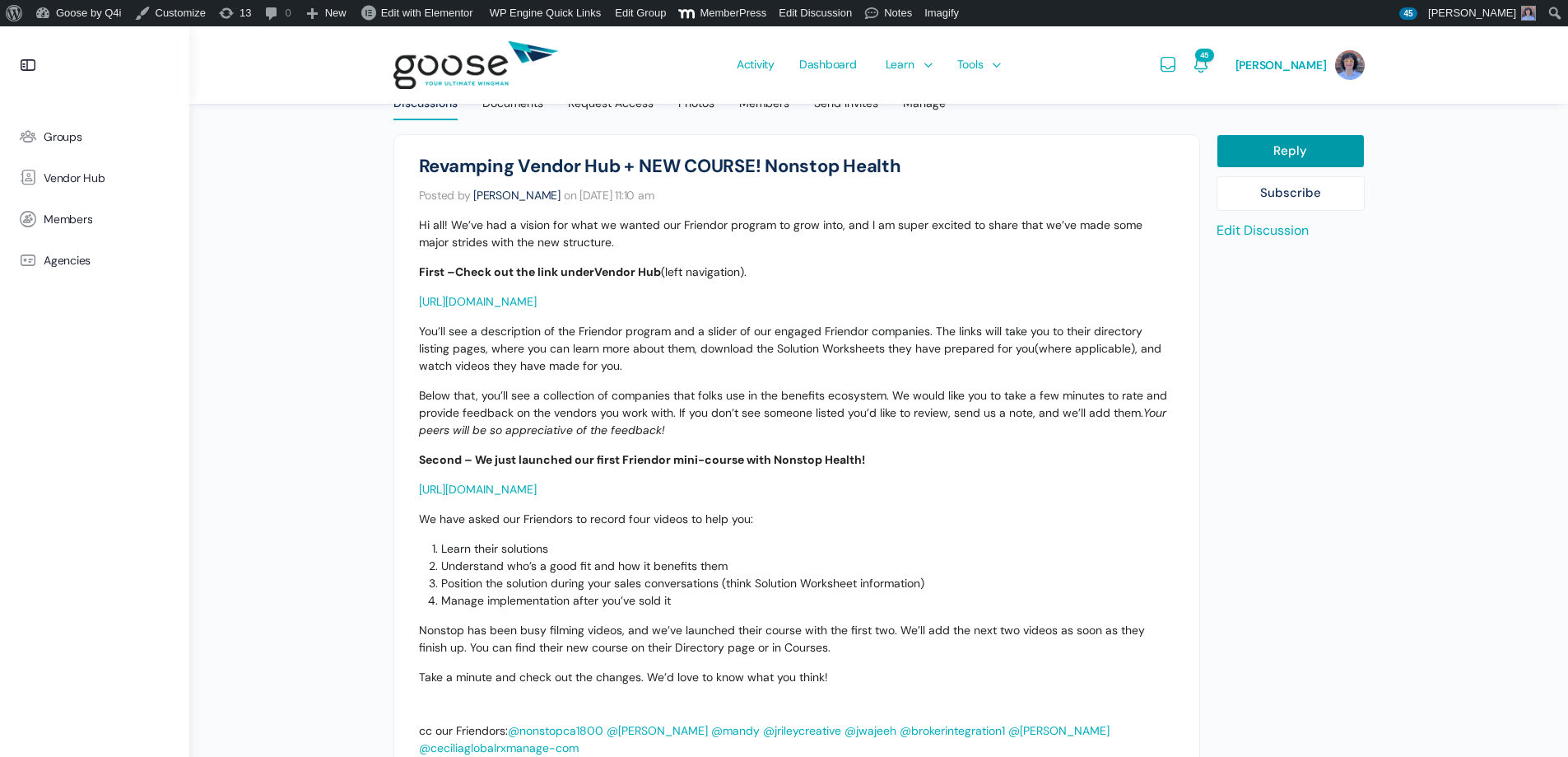
scroll to position [412, 0]
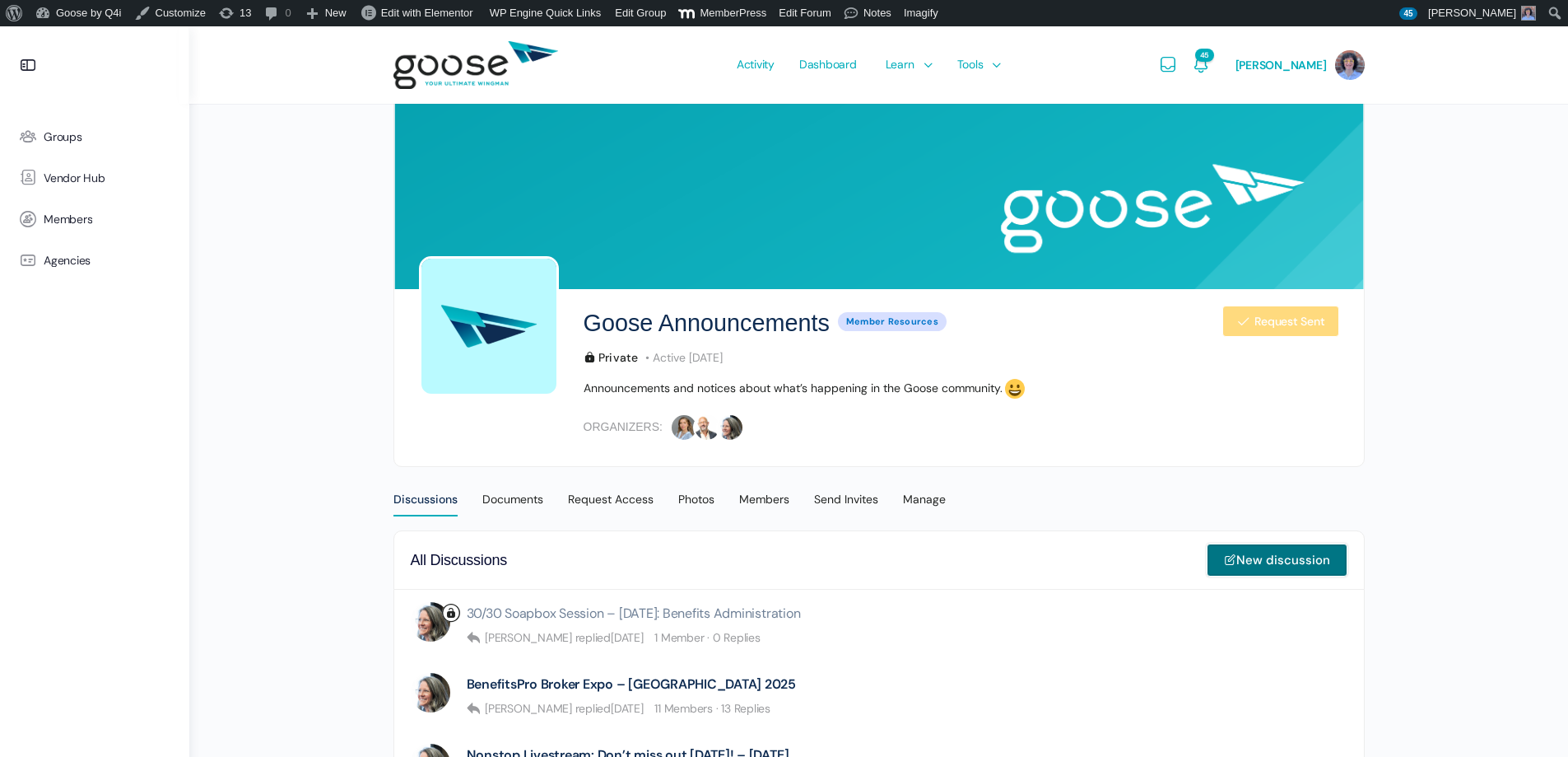
click at [1314, 561] on link "New discussion" at bounding box center [1278, 560] width 141 height 33
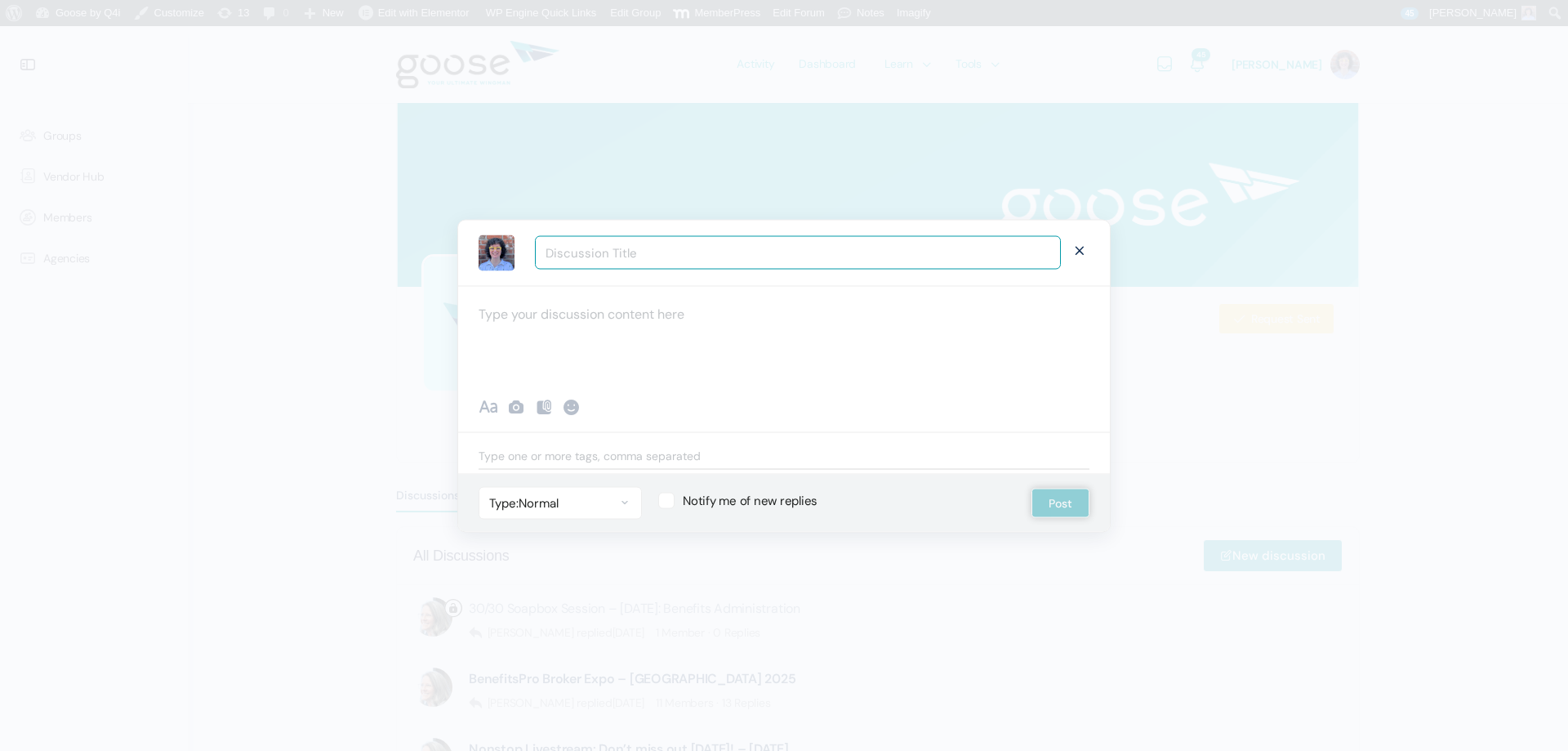
click at [628, 324] on div at bounding box center [784, 334] width 652 height 98
paste div "To enrich screen reader interactions, please activate Accessibility in Grammarl…"
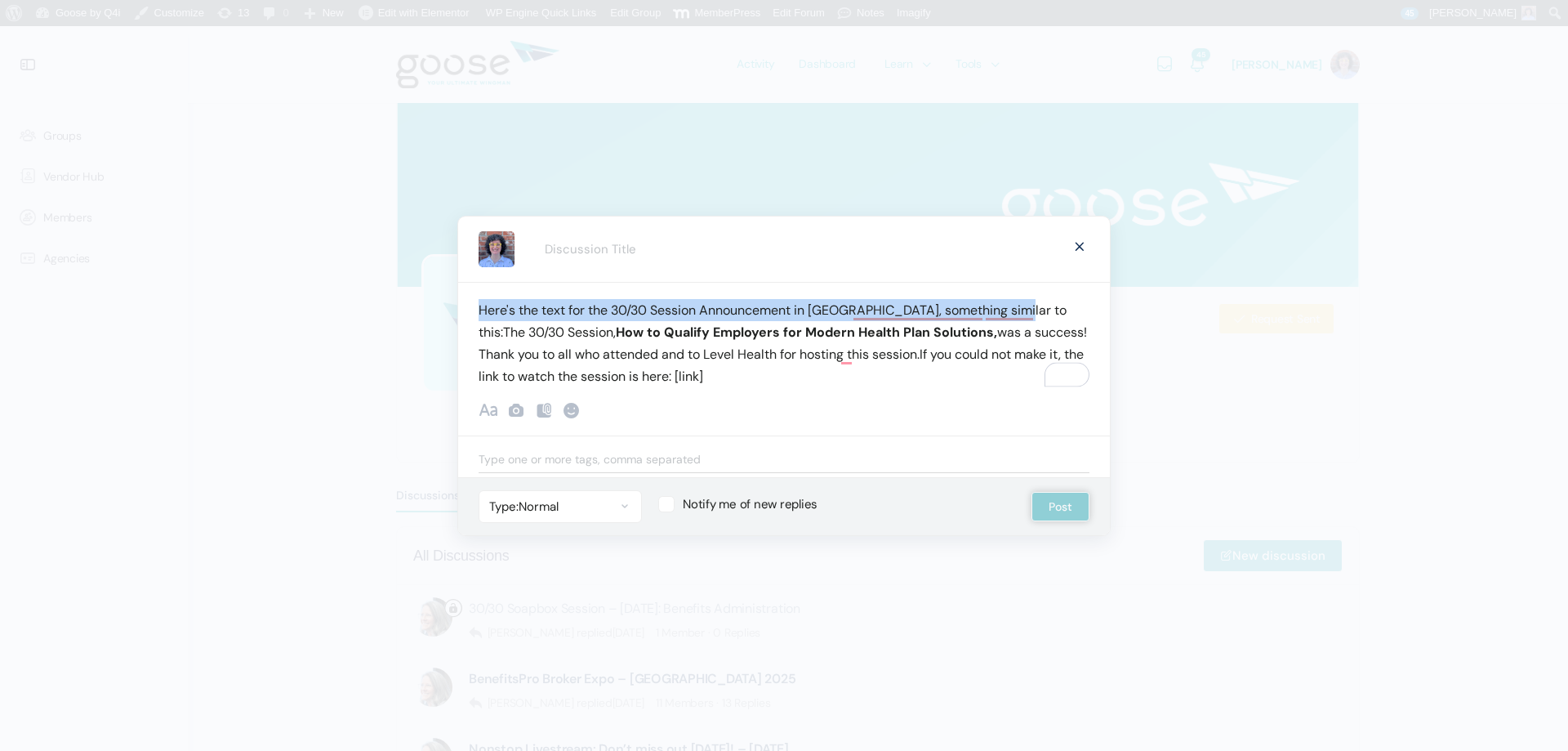
drag, startPoint x: 1009, startPoint y: 309, endPoint x: 452, endPoint y: 306, distance: 557.0
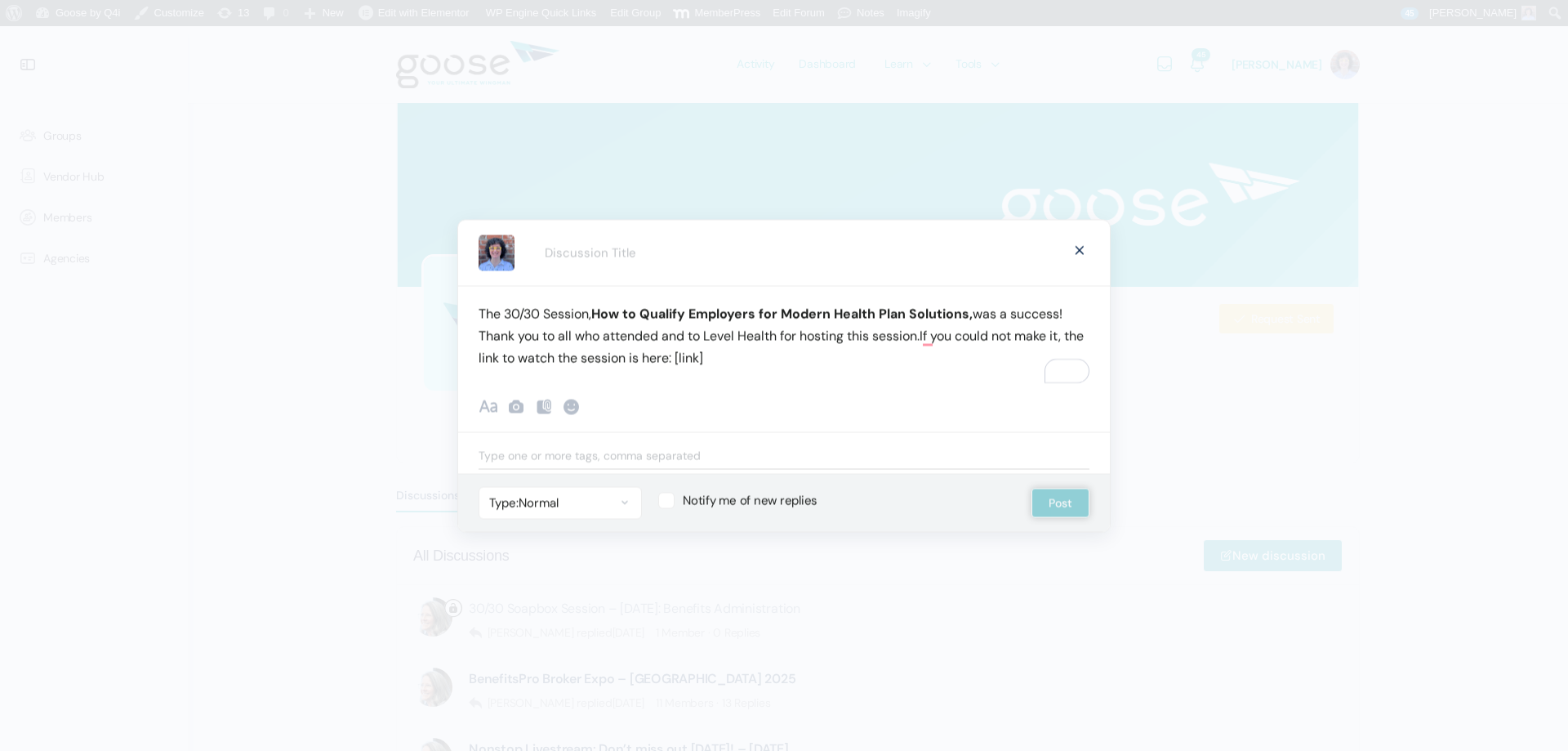
click at [923, 336] on div "The 30/30 Session, How to Qualify Employers for Modern Health Plan Solutions, w…" at bounding box center [784, 334] width 652 height 98
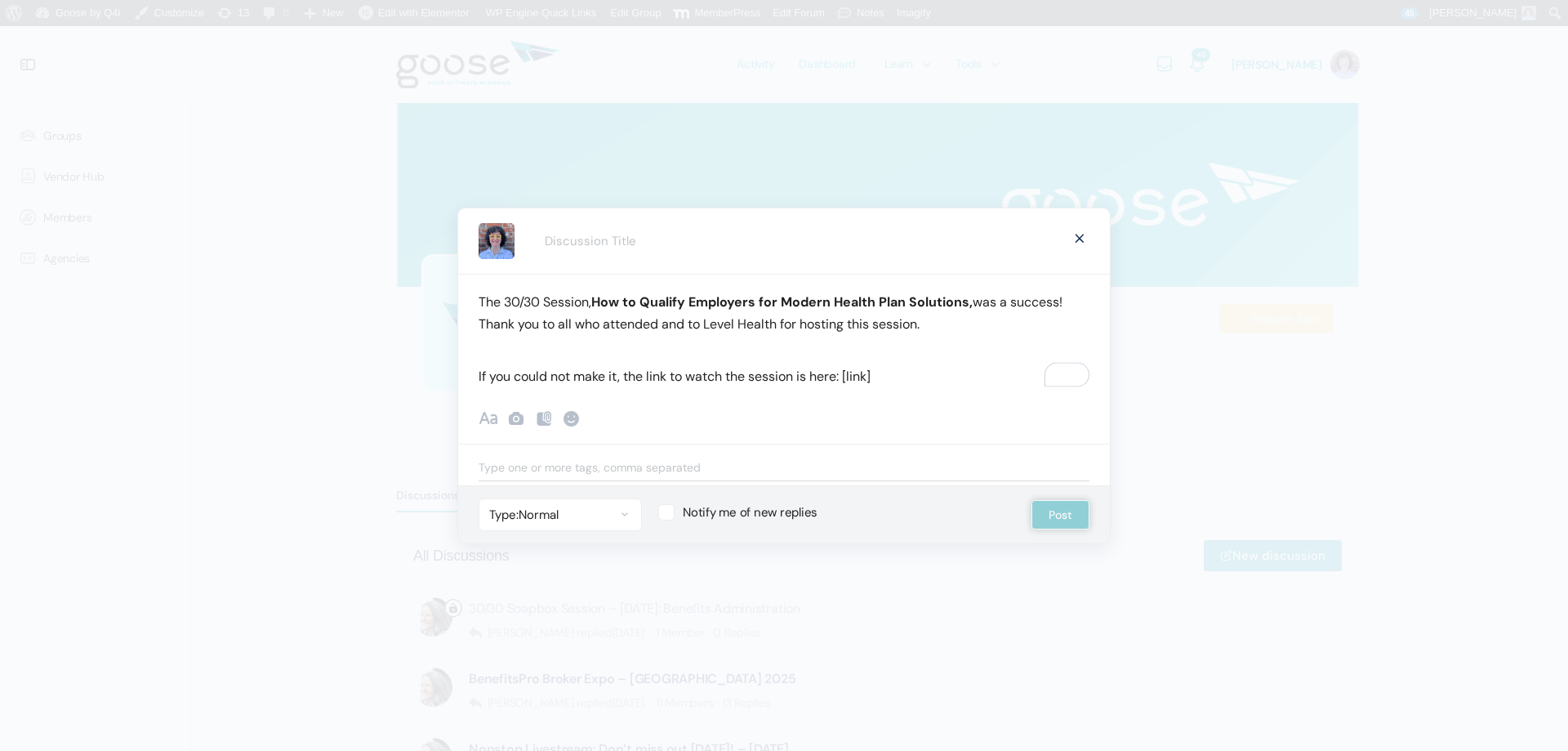
click at [895, 379] on p "If you could not make it, the link to watch the session is here: [link]" at bounding box center [784, 376] width 611 height 22
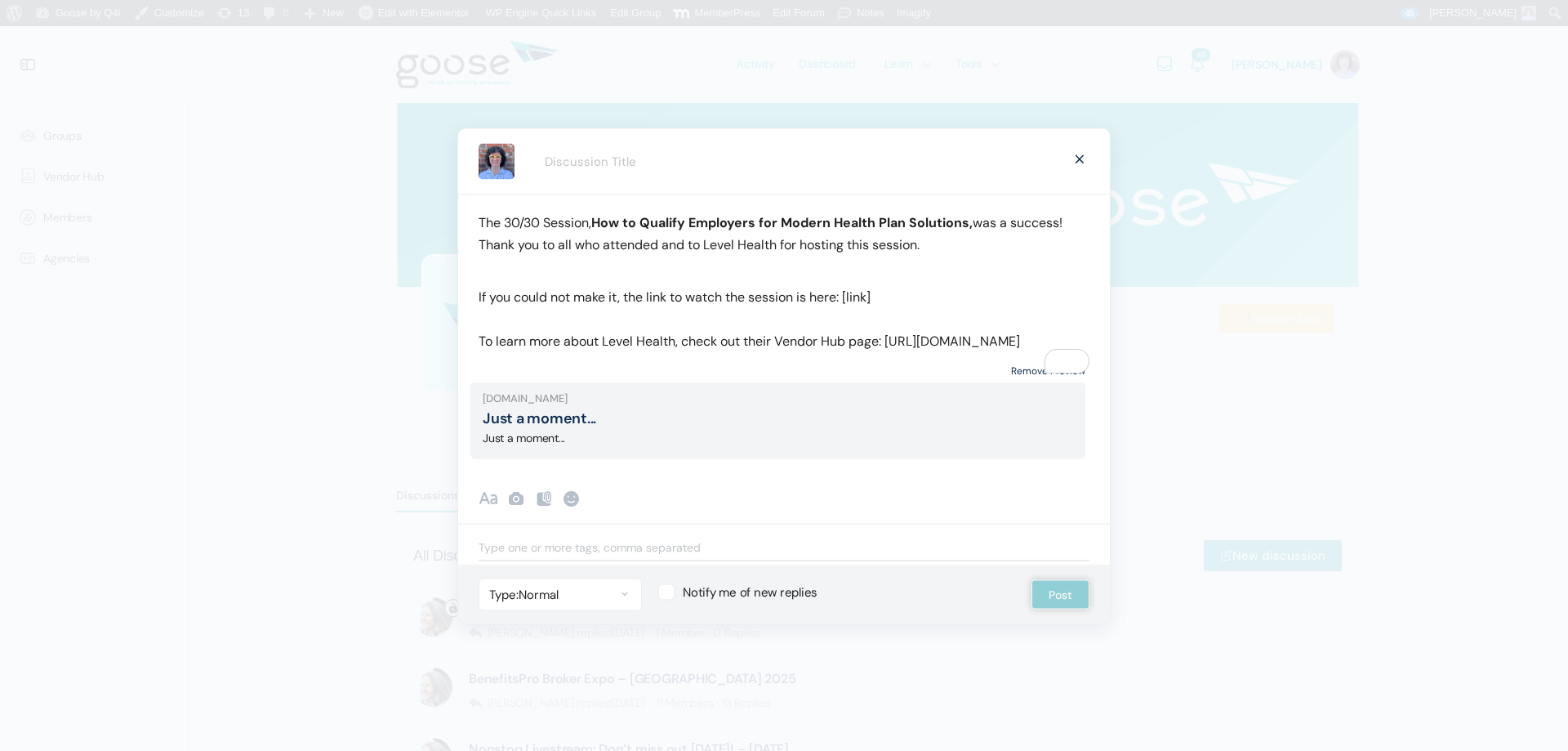
click at [1024, 371] on link "Remove Preview" at bounding box center [1048, 370] width 75 height 22
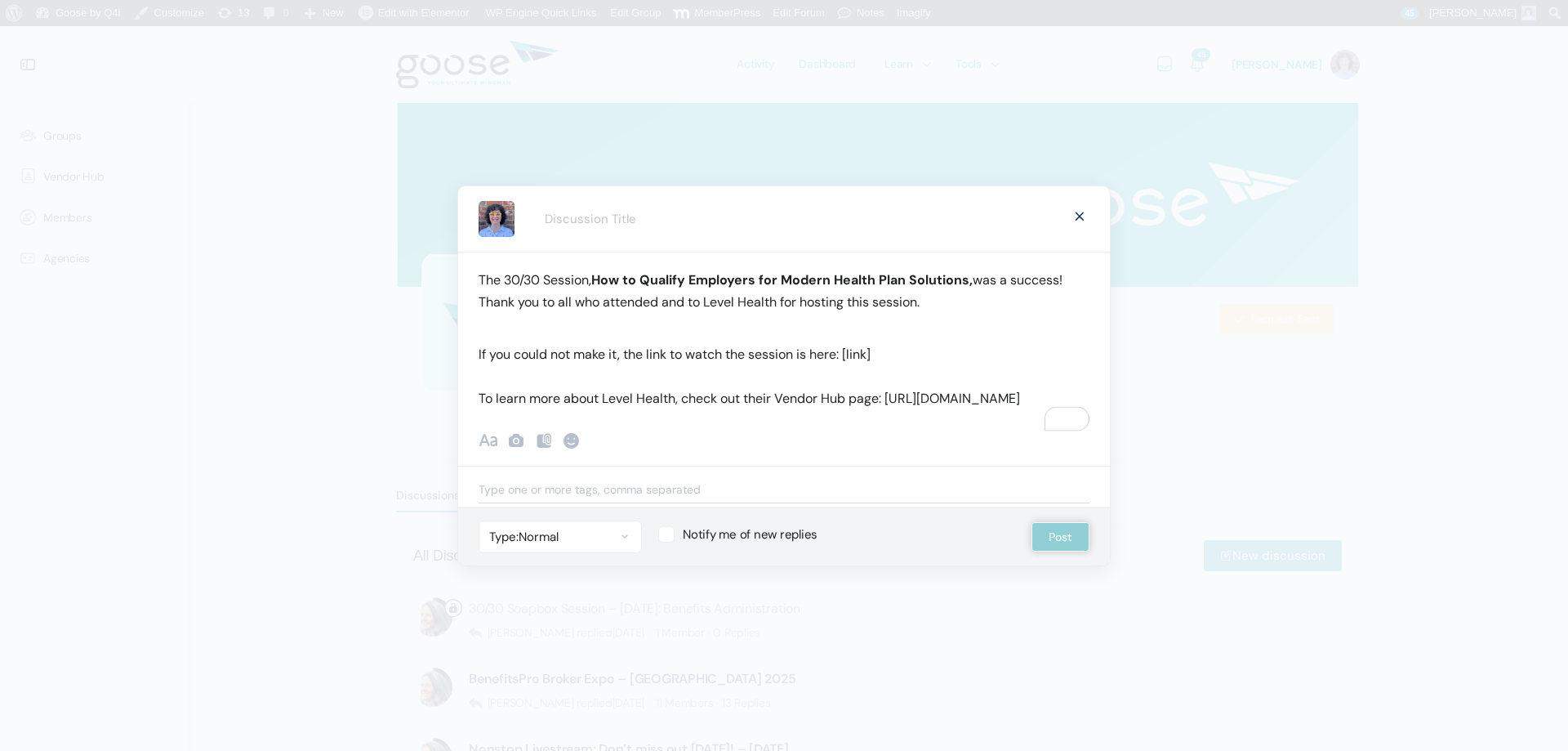
click at [899, 343] on p "If you could not make it, the link to watch the session is here: [link] To lear…" at bounding box center [784, 376] width 611 height 66
click at [542, 327] on div "The 30/30 Session, How to Qualify Employers for Modern Health Plan Solutions, w…" at bounding box center [784, 330] width 652 height 158
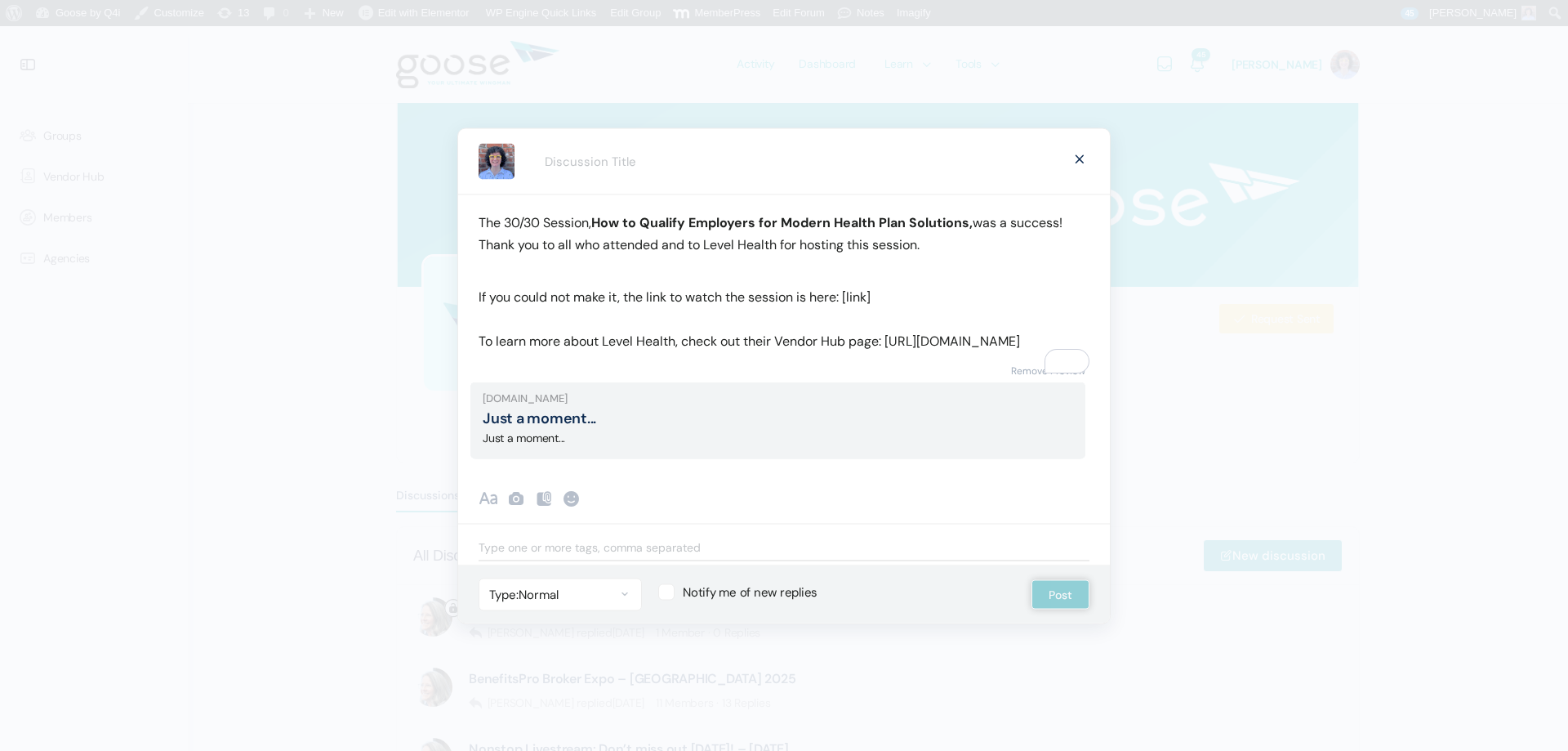
click at [496, 260] on p "To enrich screen reader interactions, please activate Accessibility in Grammarl…" at bounding box center [784, 266] width 611 height 22
click at [1036, 382] on link "Remove Preview" at bounding box center [1048, 370] width 75 height 22
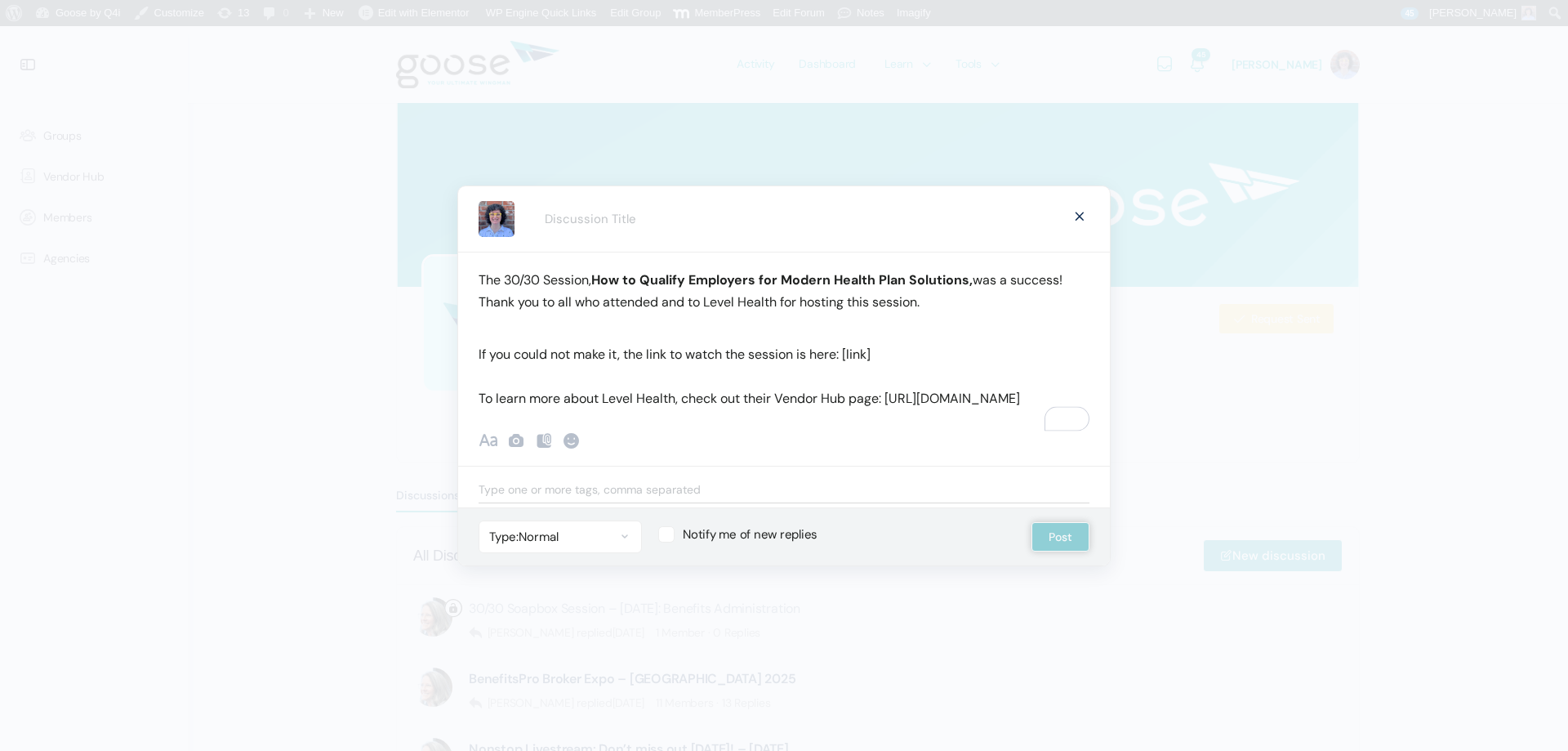
click at [910, 343] on p "If you could not make it, the link to watch the session is here: [link] To lear…" at bounding box center [784, 376] width 611 height 66
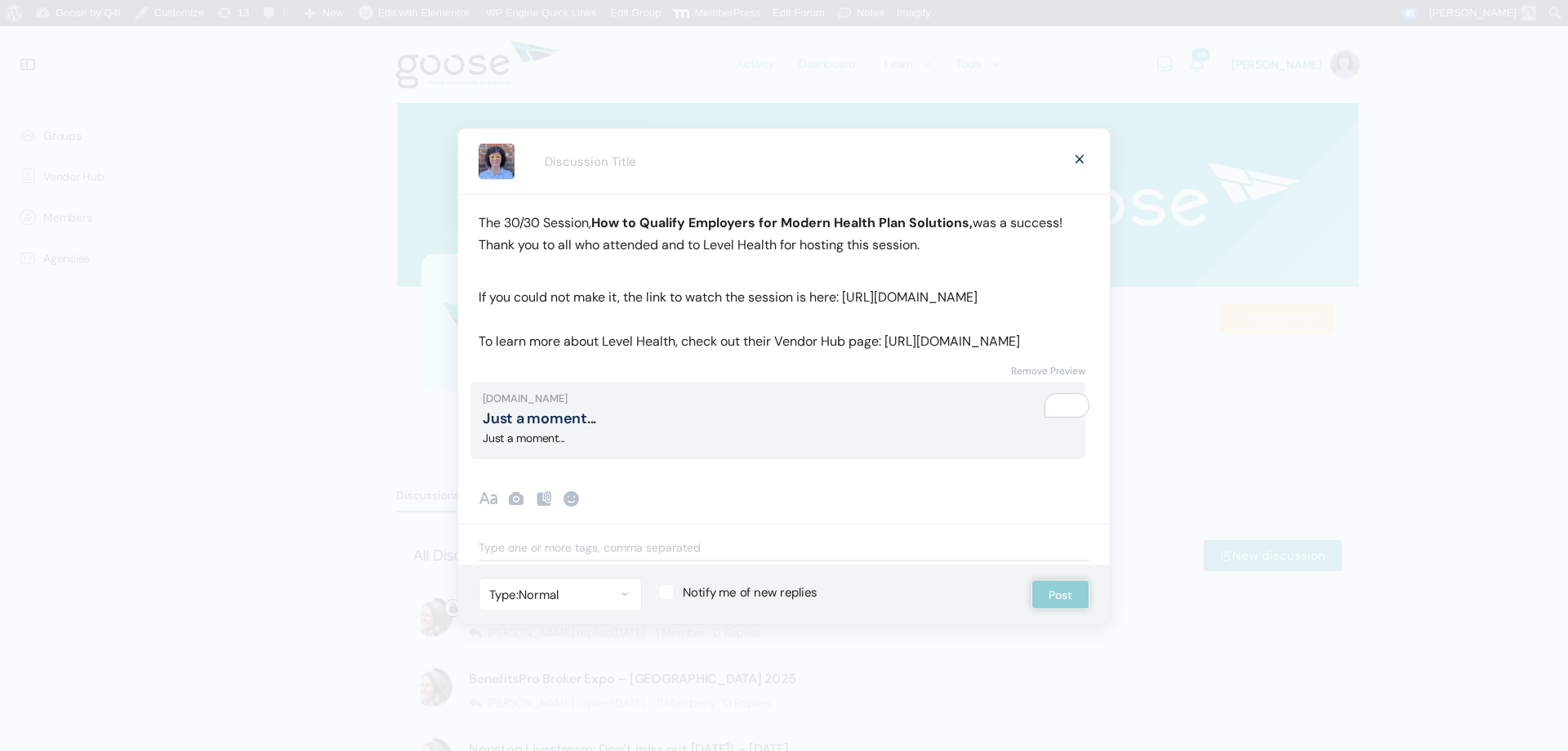
click at [1020, 382] on link "Remove Preview" at bounding box center [1048, 370] width 75 height 22
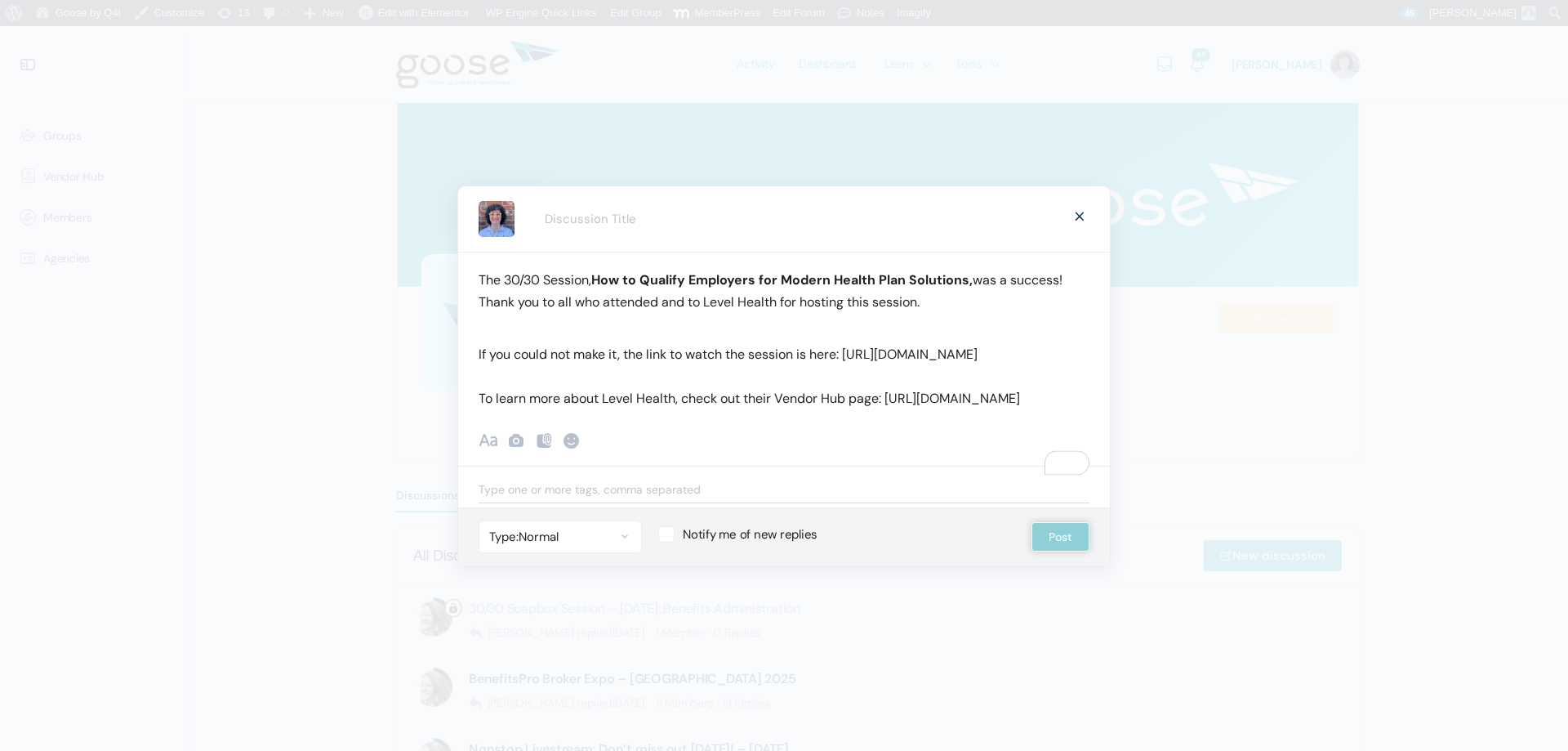
click at [527, 313] on p "To enrich screen reader interactions, please activate Accessibility in Grammarl…" at bounding box center [784, 324] width 611 height 22
click at [607, 202] on input "Discussion Title" at bounding box center [798, 218] width 526 height 34
click at [557, 313] on p "To enrich screen reader interactions, please activate Accessibility in Grammarl…" at bounding box center [784, 324] width 611 height 22
click at [664, 202] on input "Discussion Title" at bounding box center [798, 218] width 526 height 34
type input "Watch the latest 30/30 Session, courtesy of our Friendor, Level Health!"
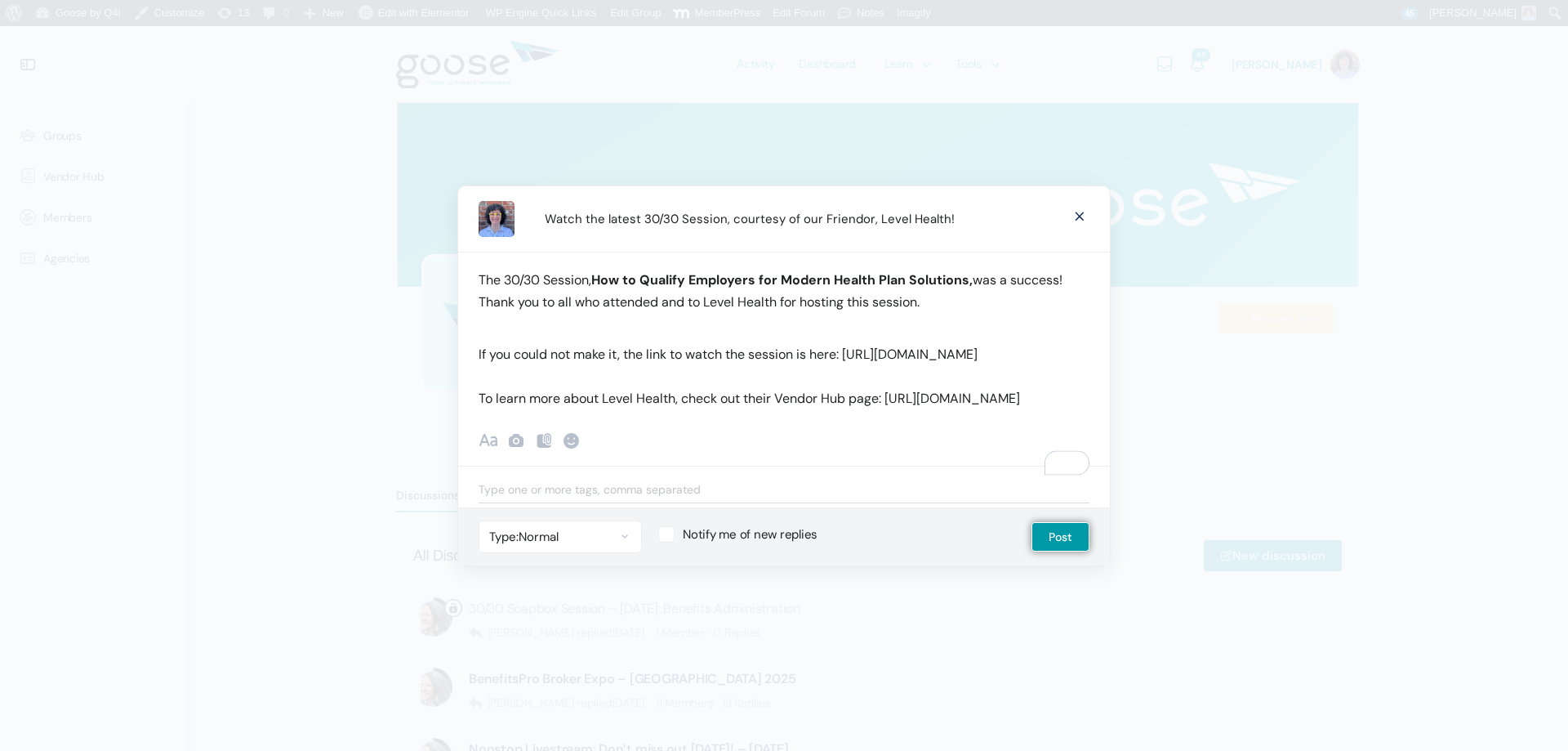
click at [785, 466] on div "Recent Smileys & People Animals & Nature Food & Drink Activity Travel & Places …" at bounding box center [784, 441] width 652 height 49
click at [1071, 551] on button "Post" at bounding box center [1061, 537] width 58 height 30
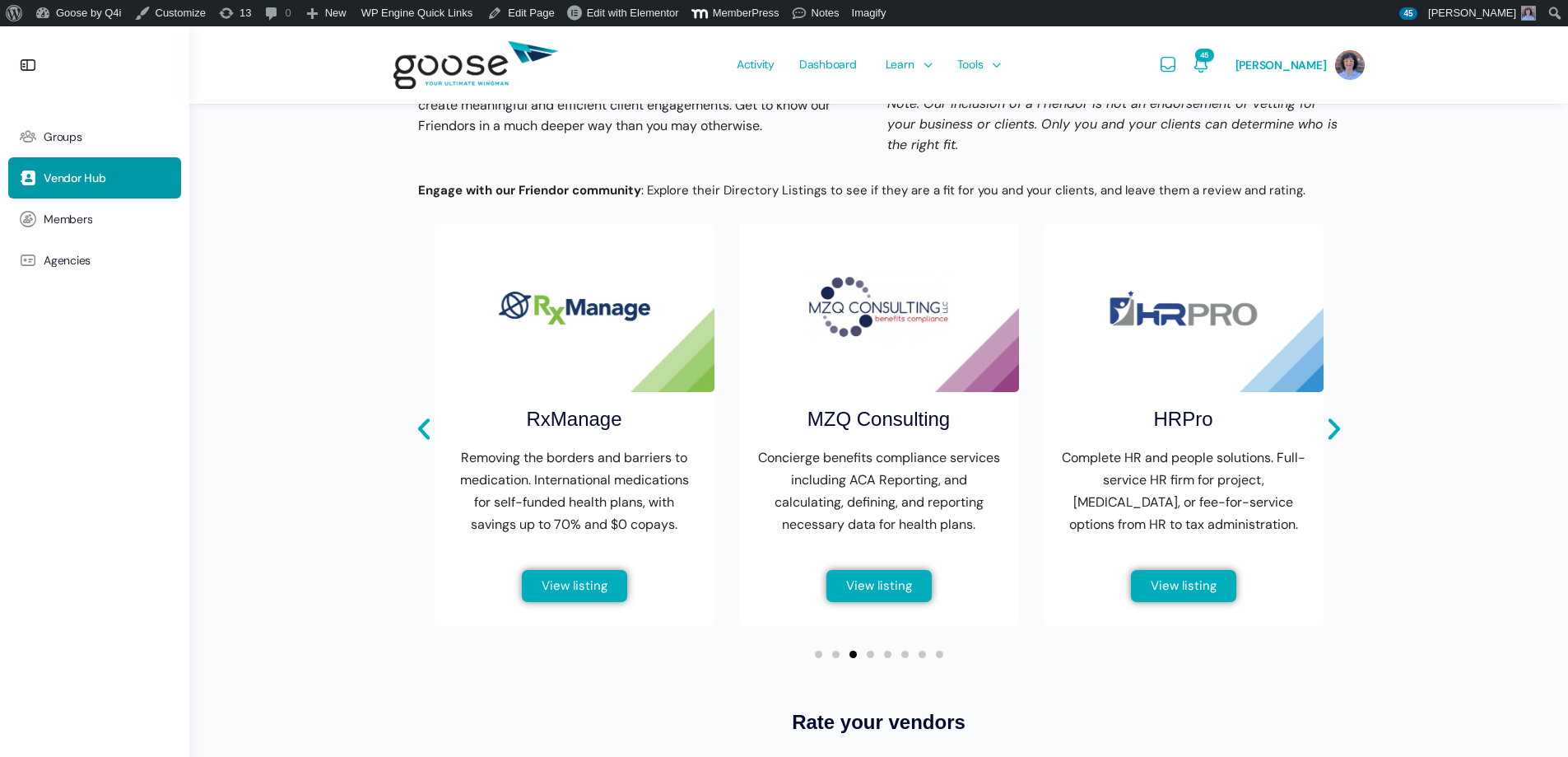
scroll to position [576, 0]
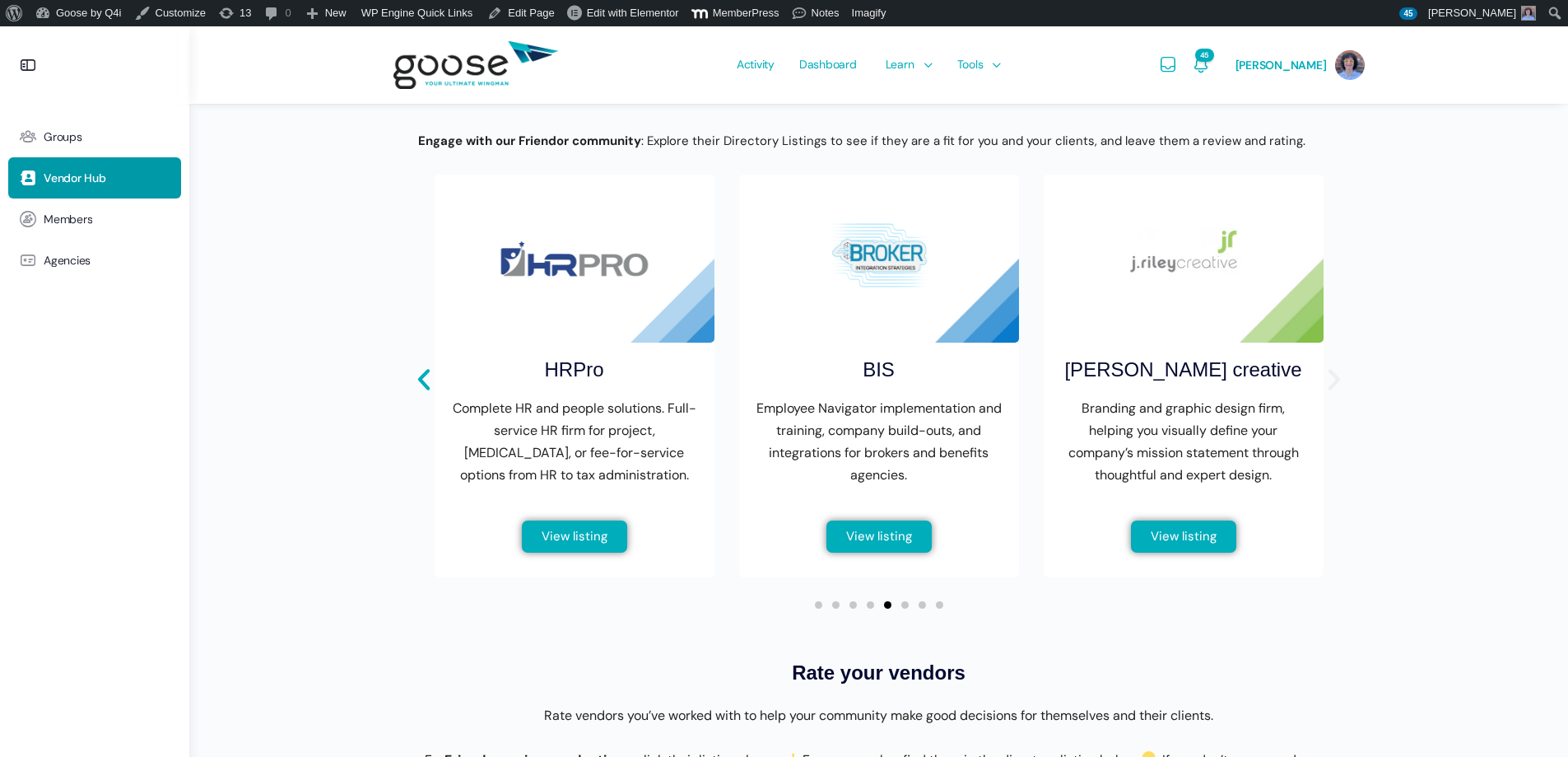
click at [1341, 386] on icon "Next slide" at bounding box center [1335, 380] width 28 height 28
click at [1336, 394] on icon "Next slide" at bounding box center [1335, 380] width 28 height 28
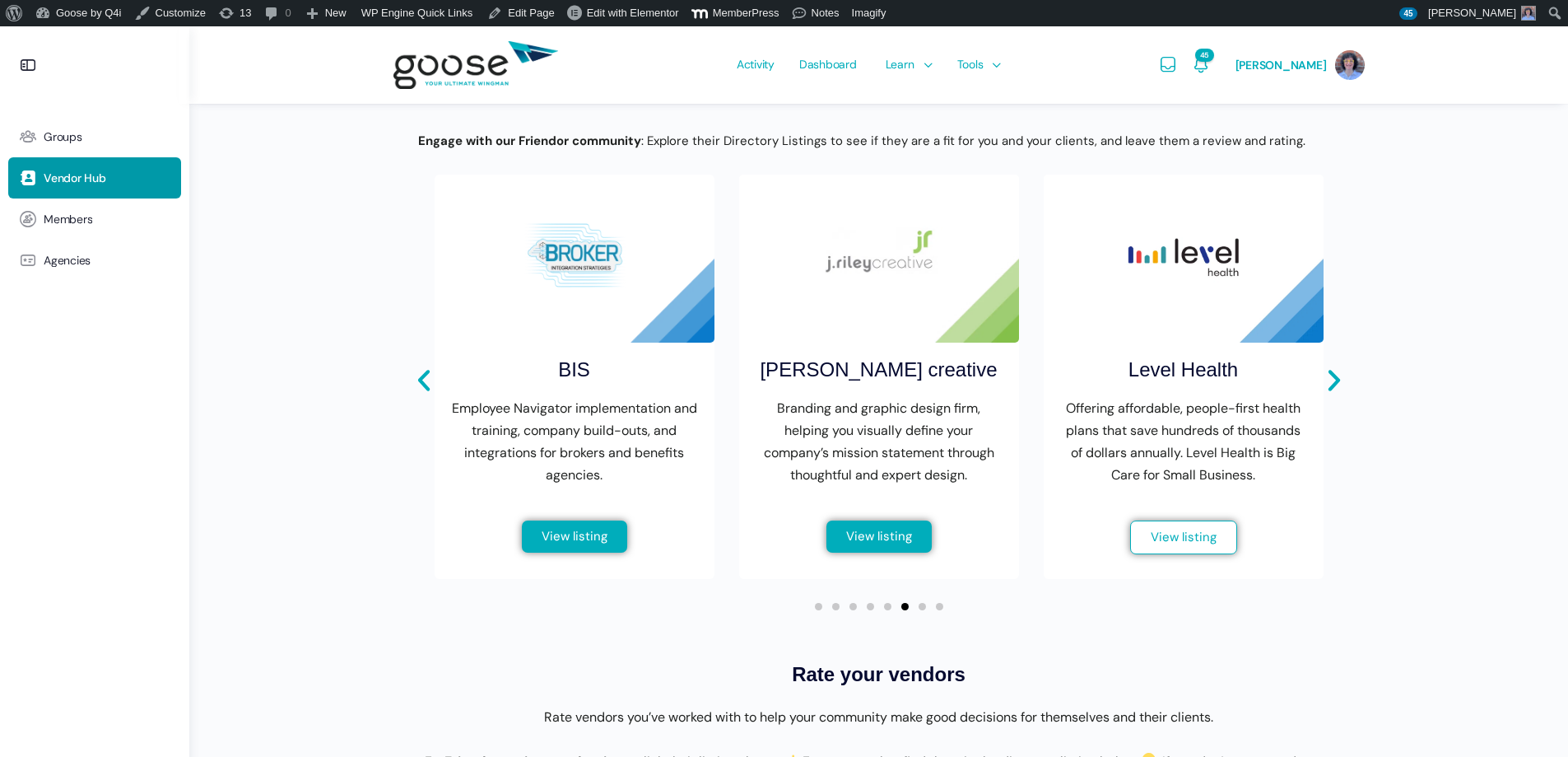
click at [1194, 544] on span "View listing" at bounding box center [1184, 537] width 66 height 12
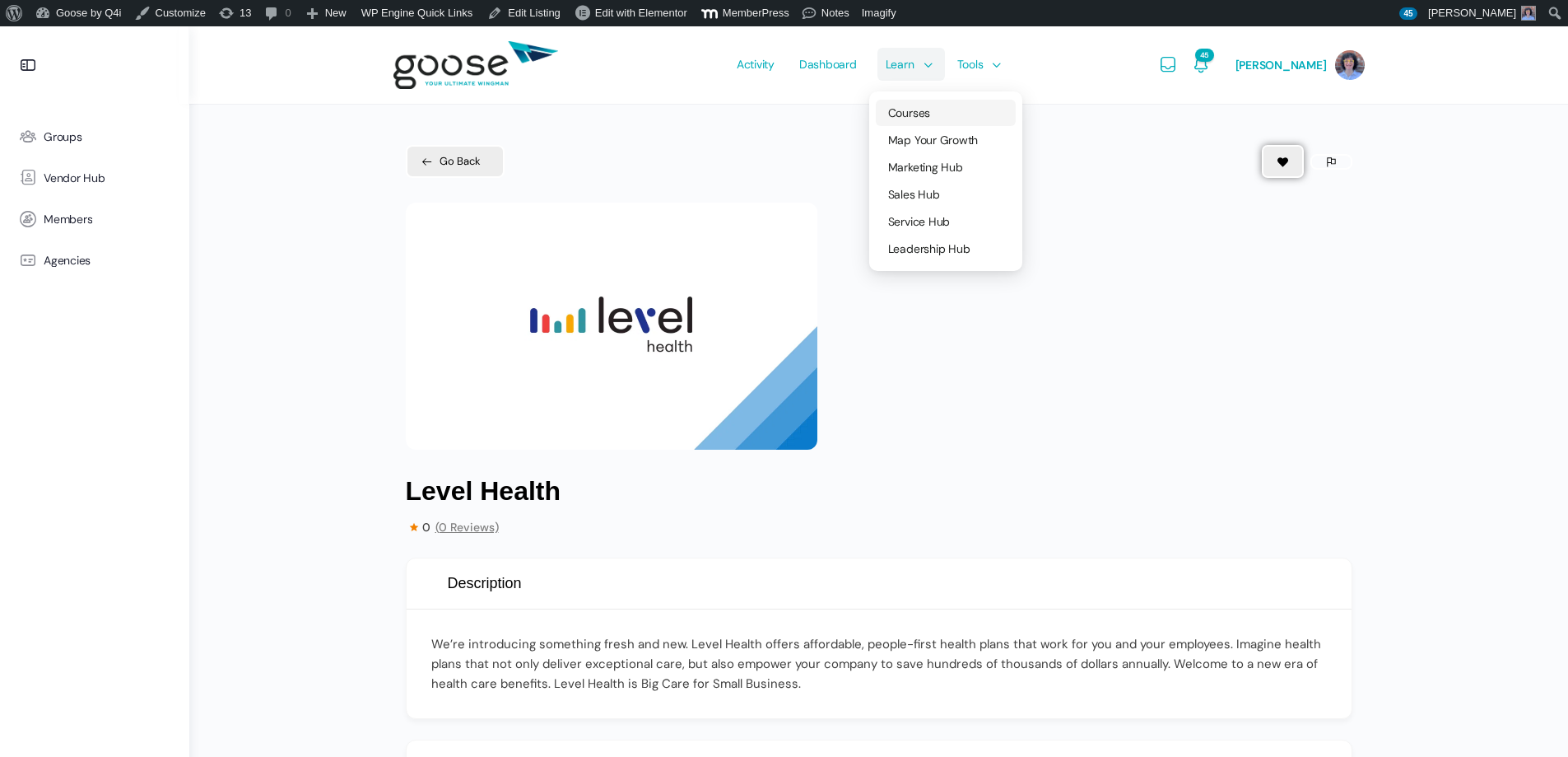
click at [933, 122] on link "Courses" at bounding box center [946, 113] width 140 height 26
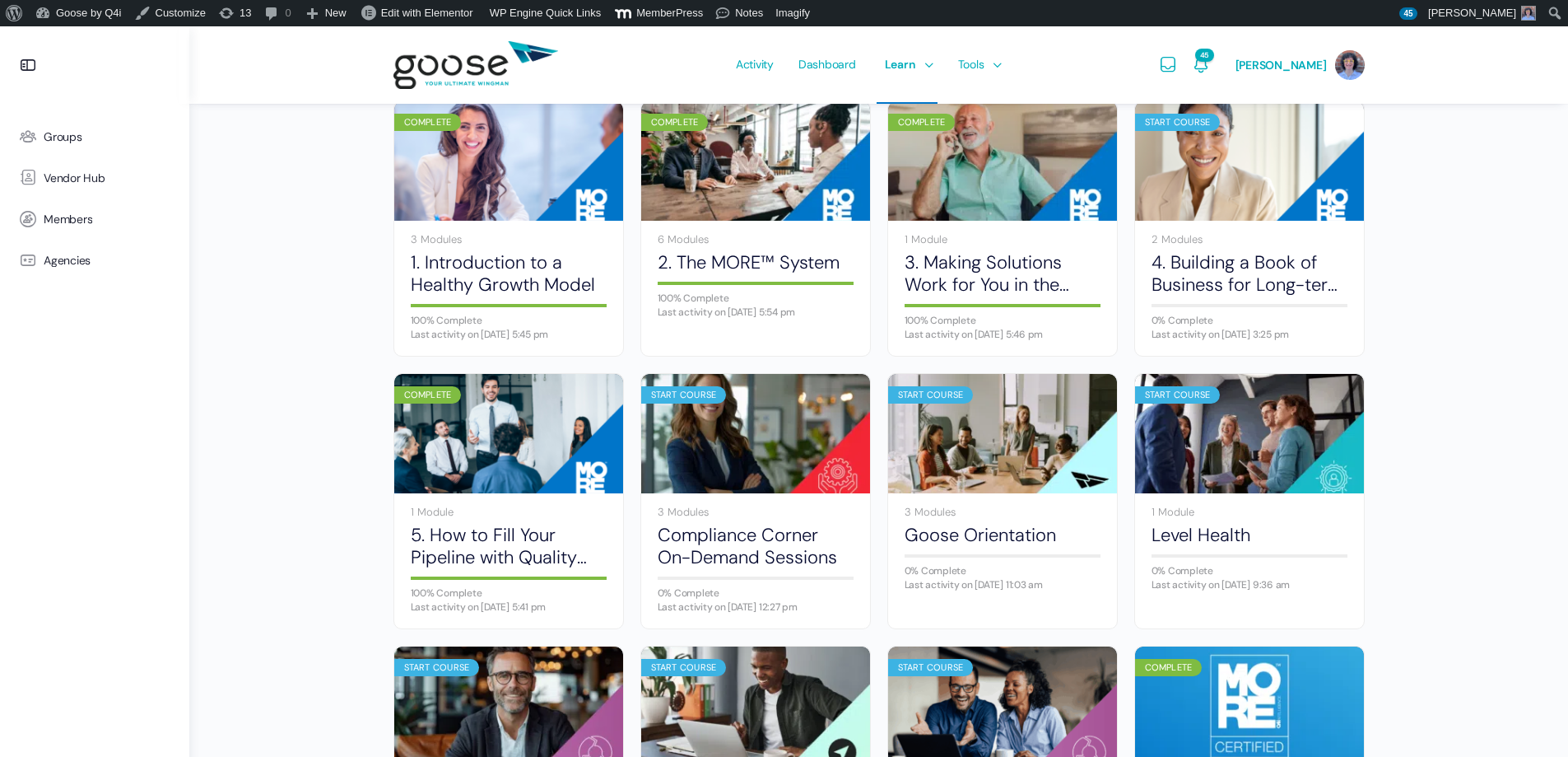
scroll to position [247, 0]
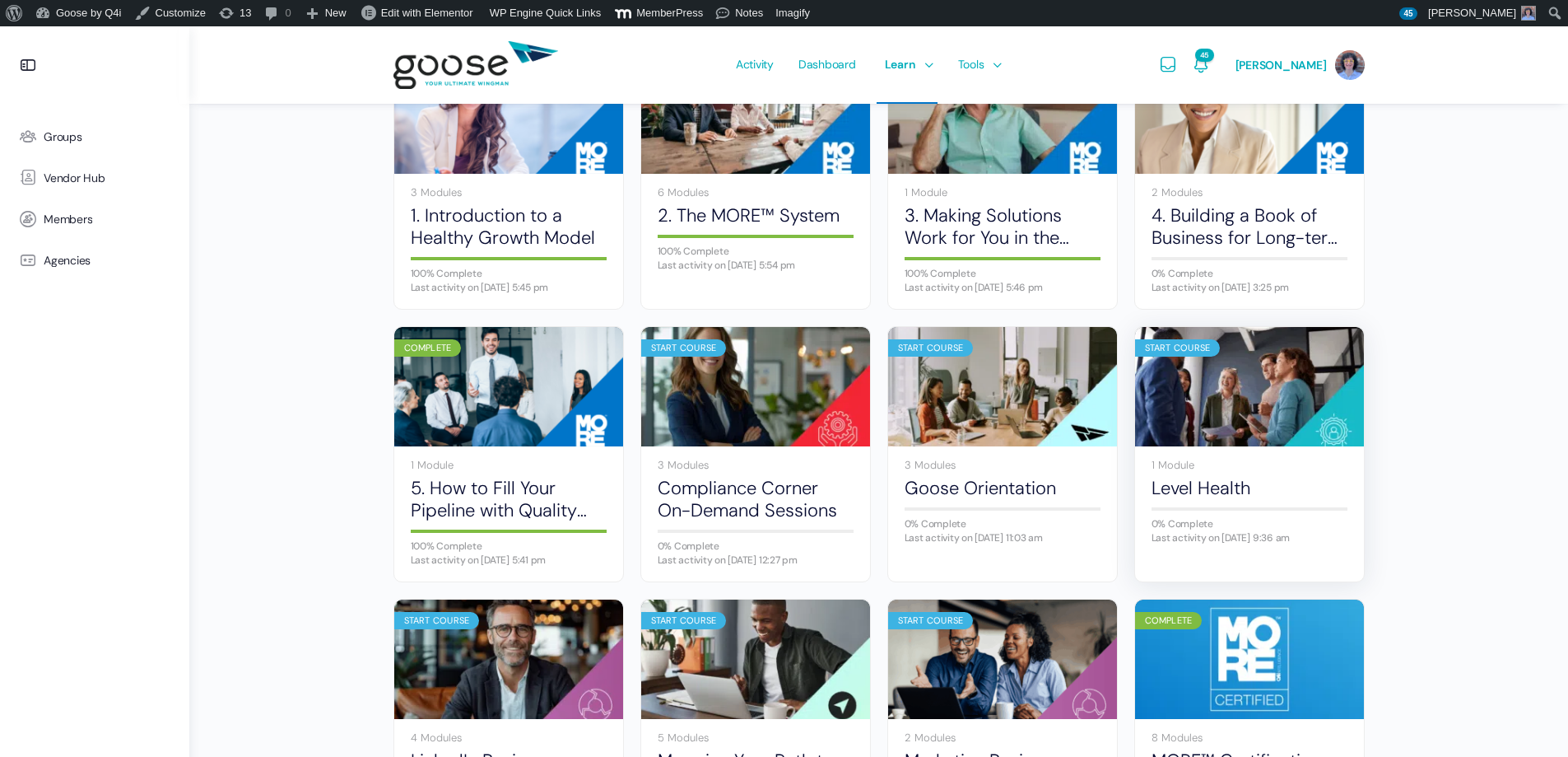
click at [1220, 371] on img at bounding box center [1249, 386] width 228 height 152
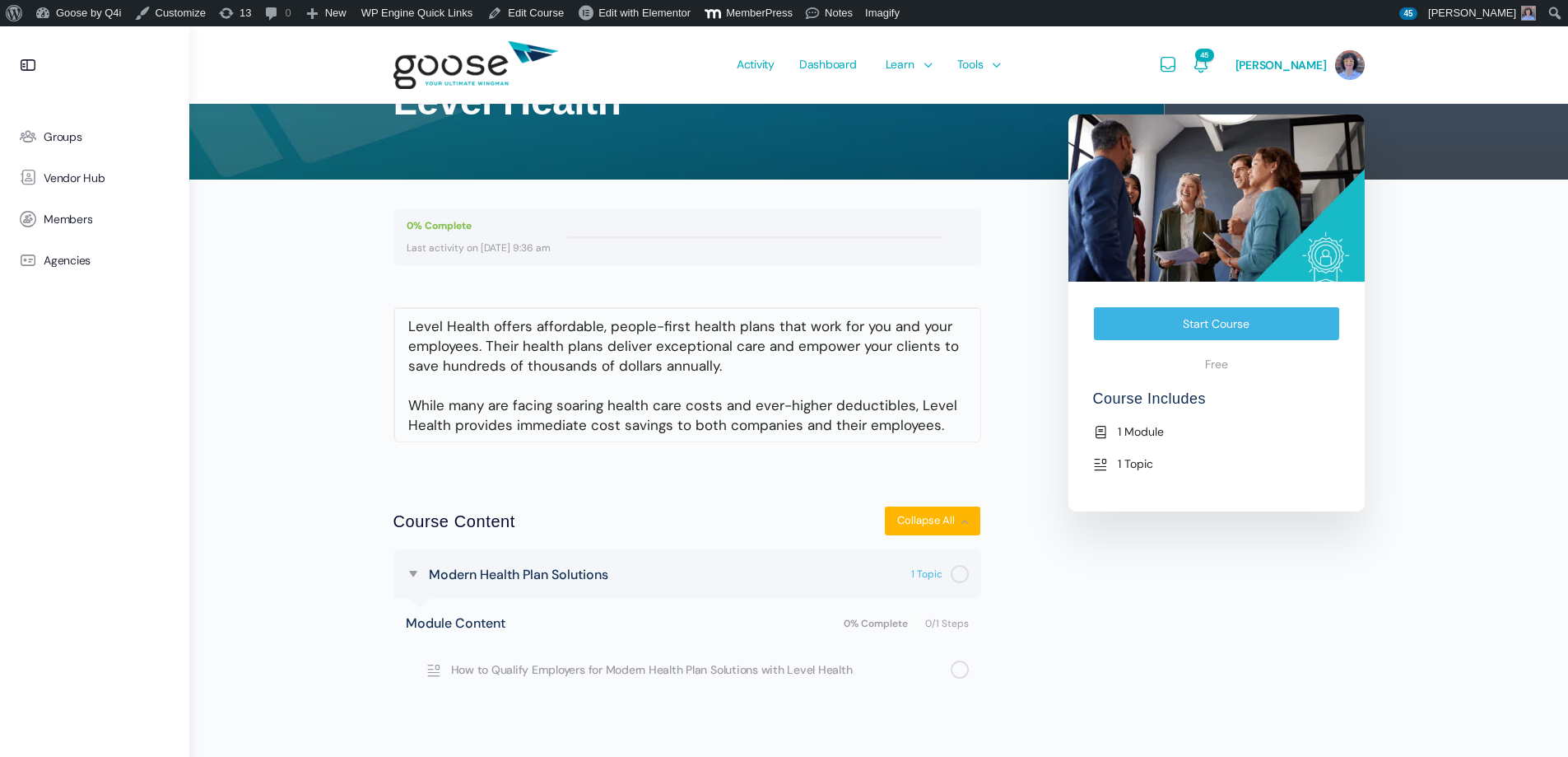
scroll to position [141, 0]
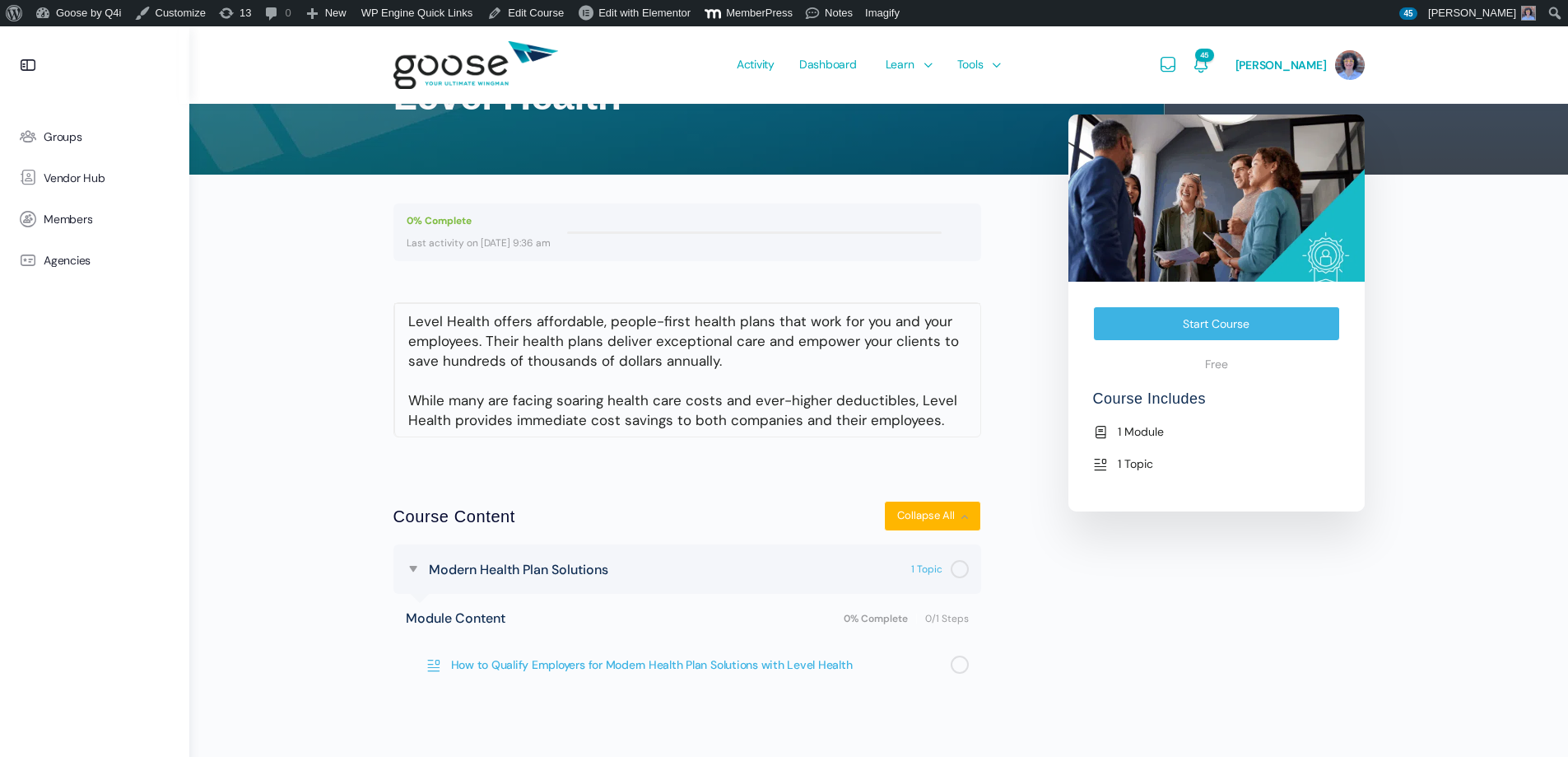
click at [792, 666] on span "How to Qualify Employers for Modern Health Plan Solutions with Level Health" at bounding box center [701, 664] width 500 height 18
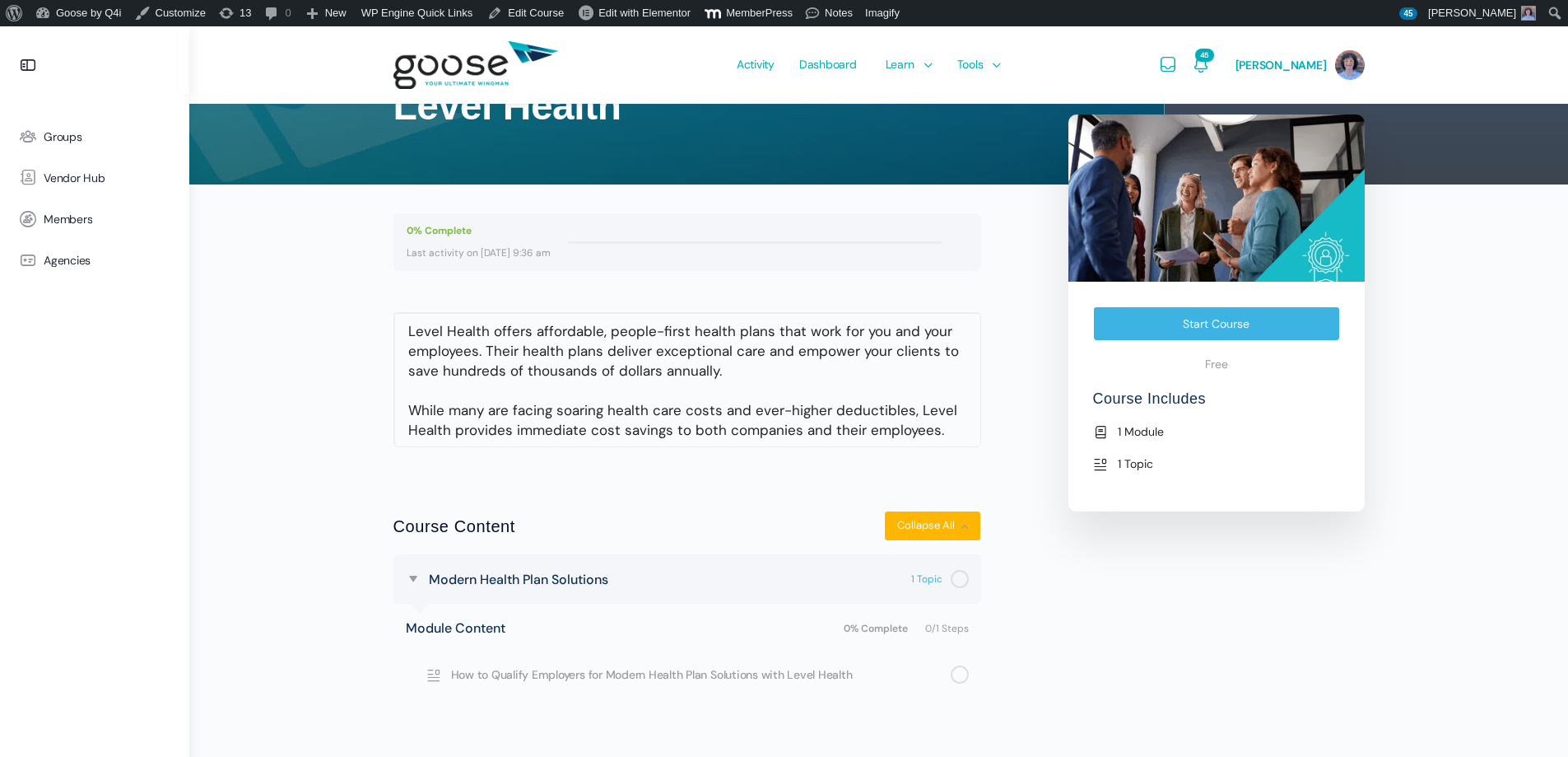
scroll to position [141, 0]
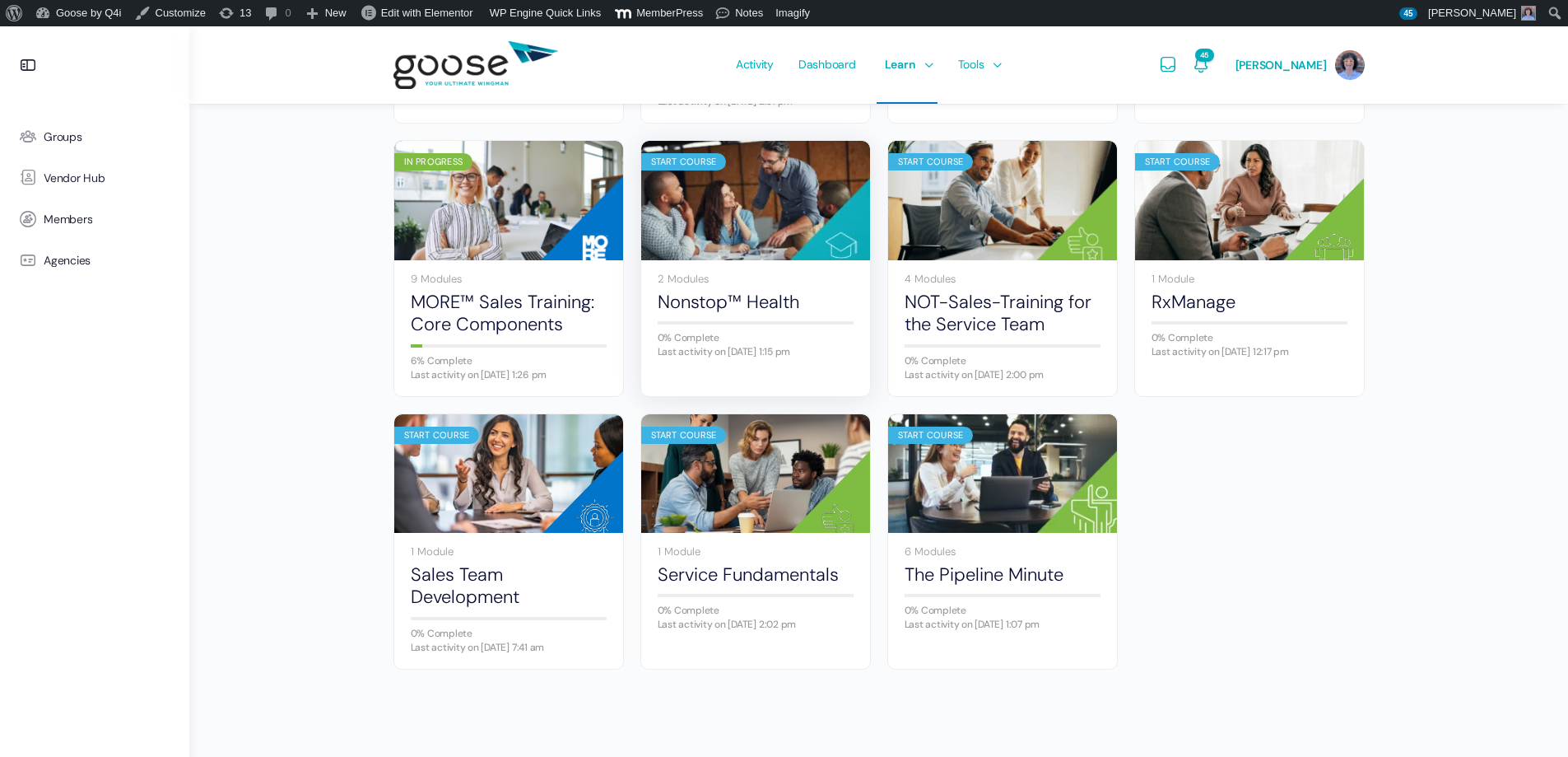
scroll to position [985, 0]
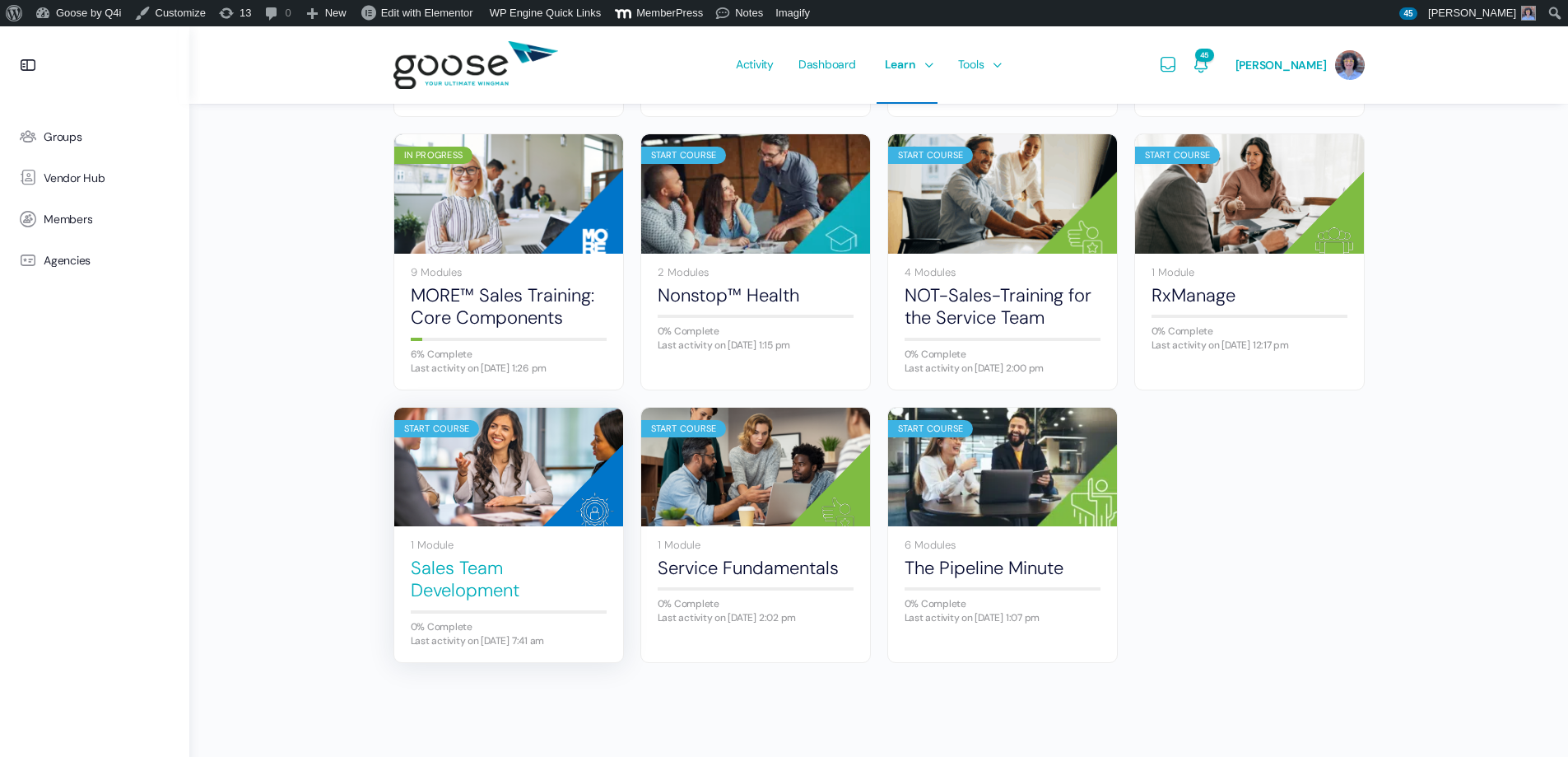
click at [447, 559] on link "Sales Team Development" at bounding box center [509, 579] width 196 height 45
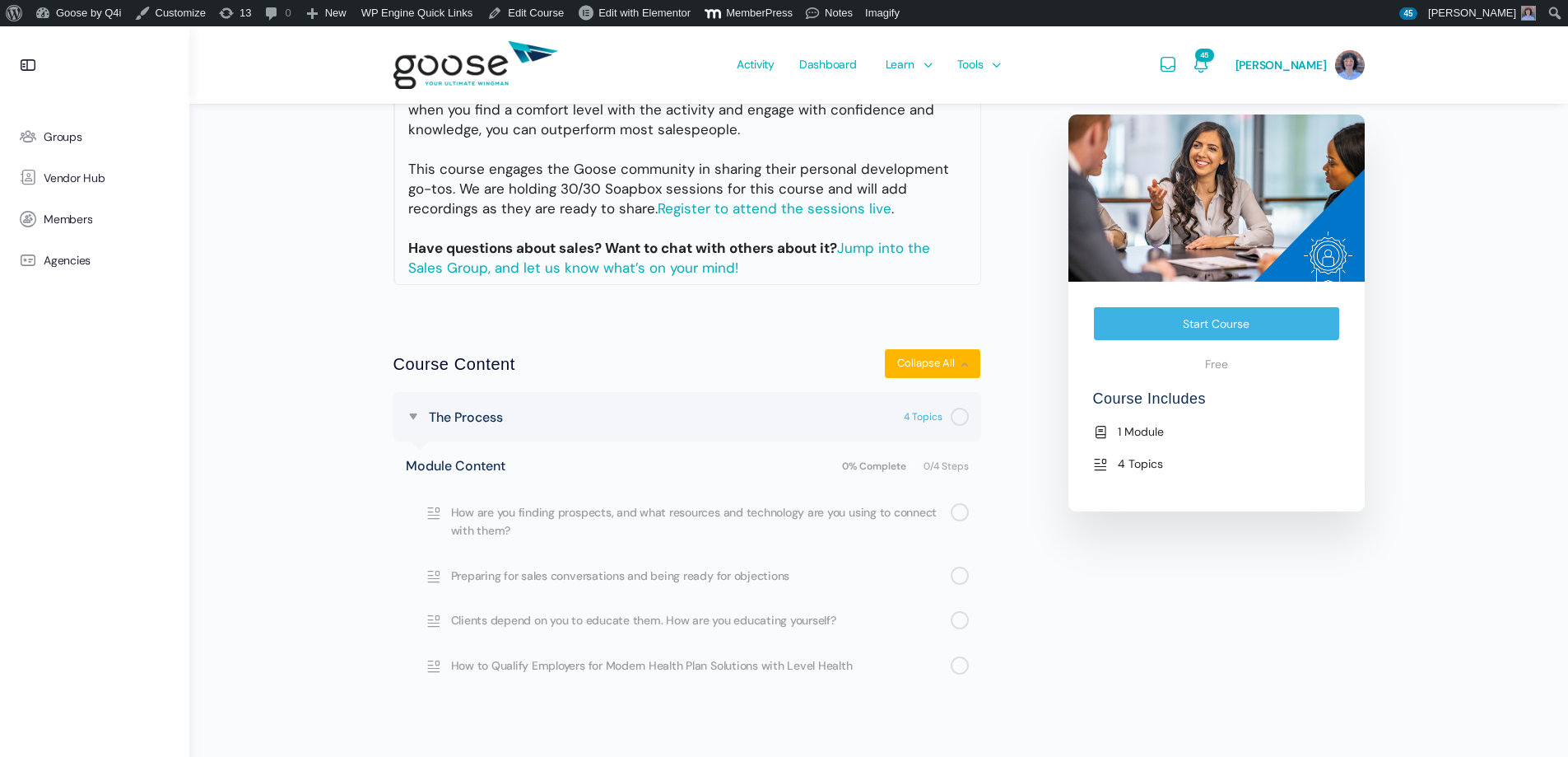
scroll to position [452, 0]
click at [577, 654] on link "How to Qualify Employers for Modern Health Plan Solutions with Level Health" at bounding box center [687, 664] width 588 height 44
